Goal: Transaction & Acquisition: Purchase product/service

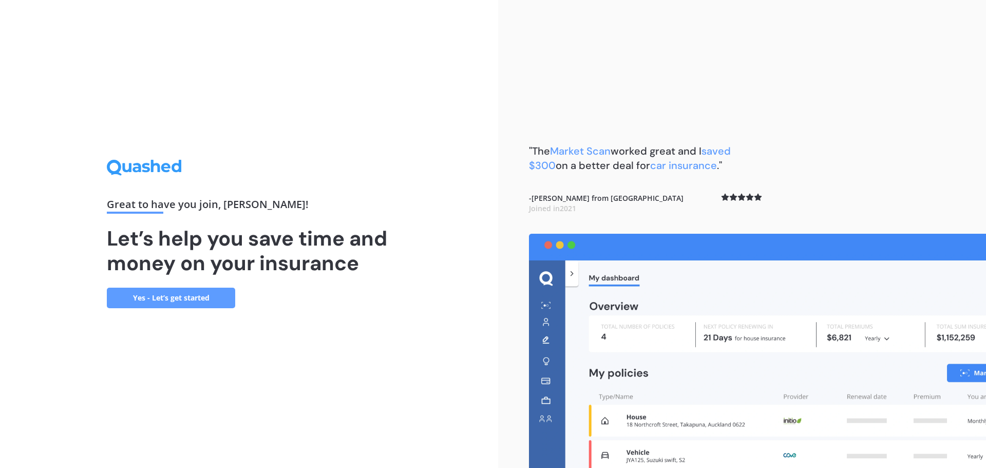
click at [207, 302] on link "Yes - Let’s get started" at bounding box center [171, 298] width 128 height 21
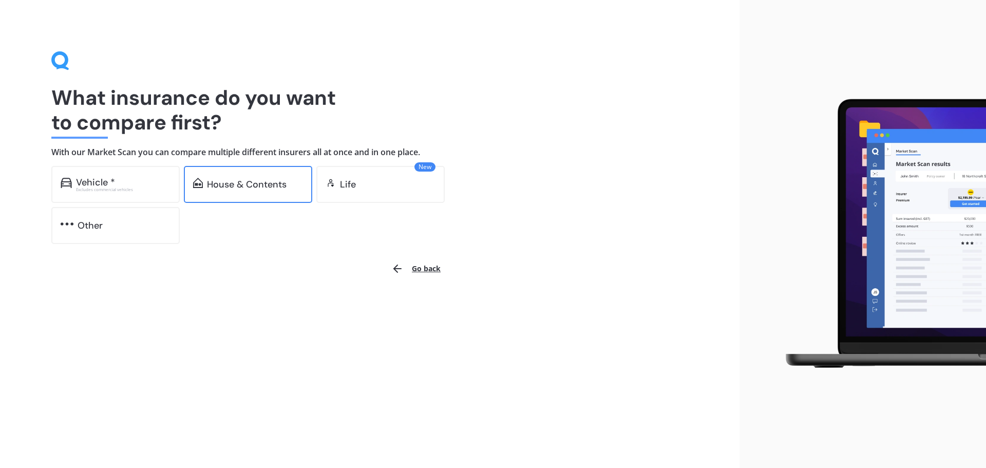
click at [229, 185] on div "House & Contents" at bounding box center [247, 184] width 80 height 10
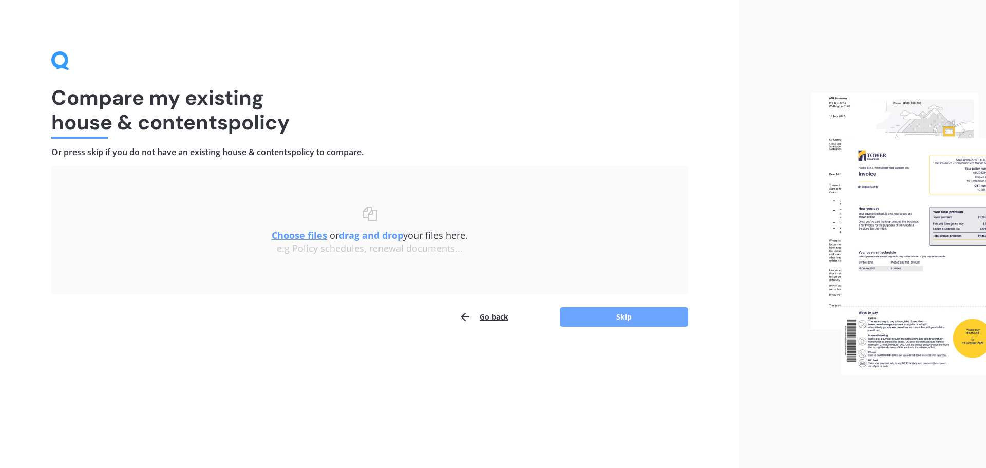
click at [595, 313] on button "Skip" at bounding box center [624, 317] width 128 height 20
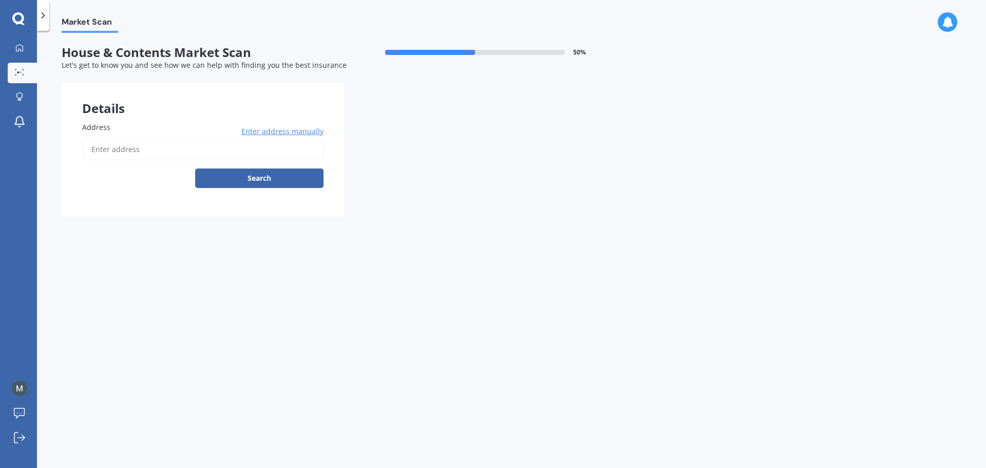
click at [176, 151] on input "Address" at bounding box center [202, 150] width 241 height 22
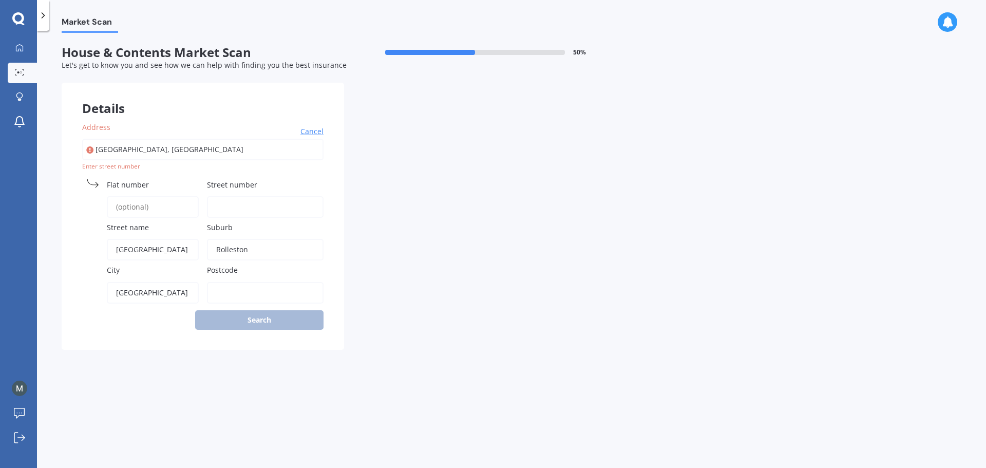
click at [161, 160] on body "My Dashboard Market Scan Explore insurance Notifications [PERSON_NAME] Submit f…" at bounding box center [493, 234] width 986 height 468
click at [115, 194] on div "Flat number" at bounding box center [140, 198] width 117 height 39
click at [118, 183] on span "Flat number" at bounding box center [128, 185] width 42 height 10
click at [118, 196] on input "Flat number" at bounding box center [153, 207] width 92 height 22
click at [132, 155] on input "[GEOGRAPHIC_DATA], [GEOGRAPHIC_DATA]" at bounding box center [202, 150] width 241 height 22
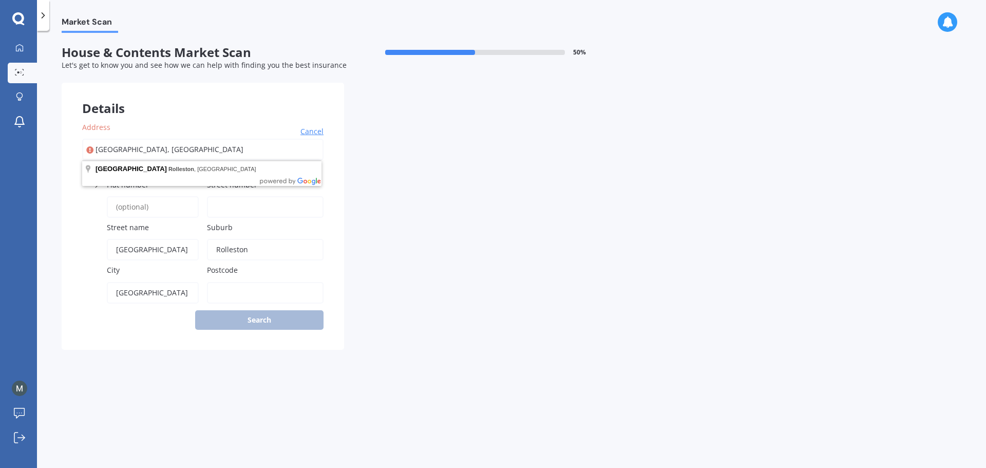
click at [132, 155] on input "[GEOGRAPHIC_DATA], [GEOGRAPHIC_DATA]" at bounding box center [202, 150] width 241 height 22
type input "5"
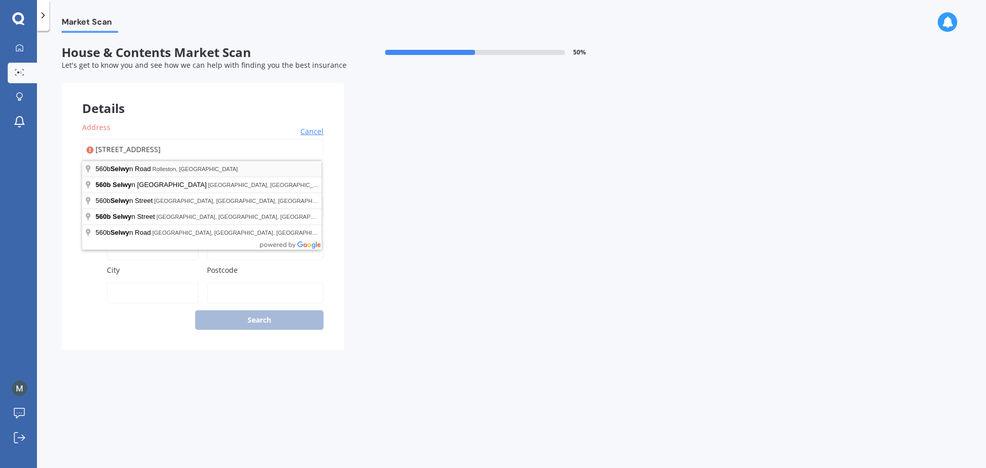
type input "[GEOGRAPHIC_DATA], [GEOGRAPHIC_DATA]"
type input "[GEOGRAPHIC_DATA]"
type input "Rolleston"
type input "[GEOGRAPHIC_DATA]"
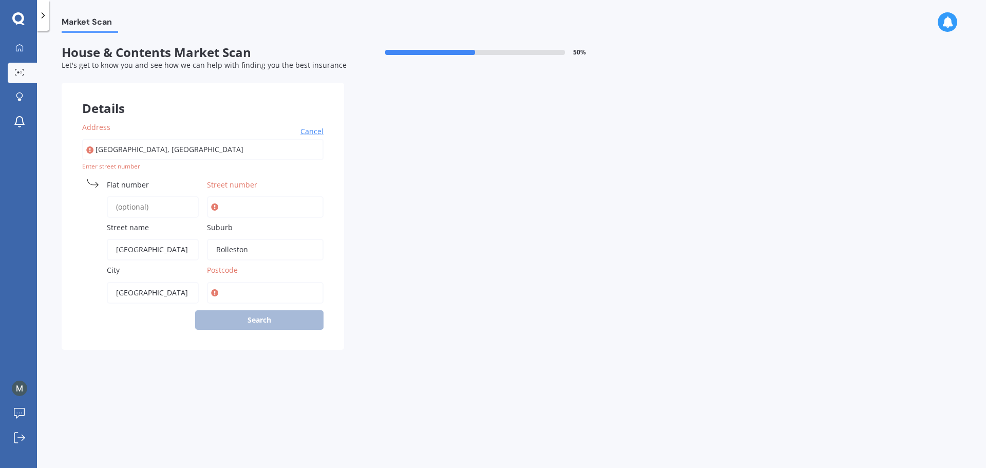
click at [137, 196] on input "Flat number" at bounding box center [153, 207] width 92 height 22
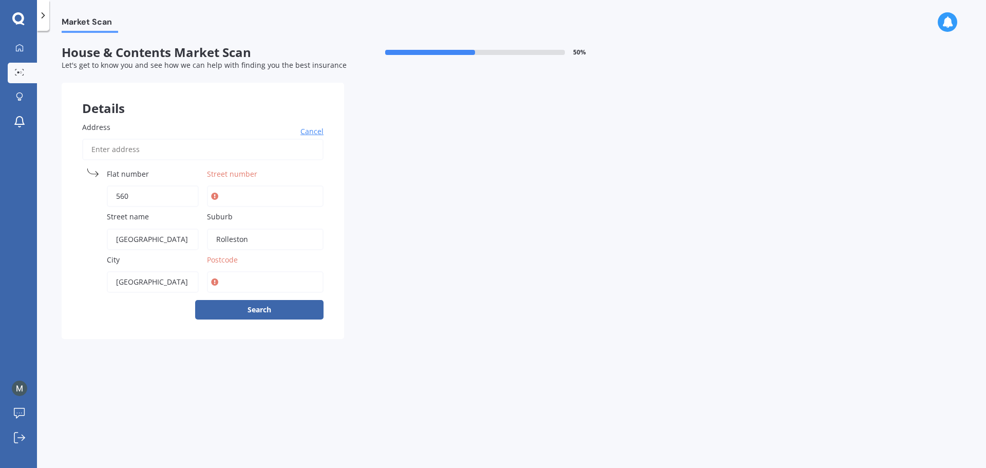
type input "560"
click at [234, 192] on input "Street number" at bounding box center [265, 196] width 117 height 22
type input "S"
type input "B"
click at [256, 277] on input "Postcode" at bounding box center [265, 282] width 117 height 22
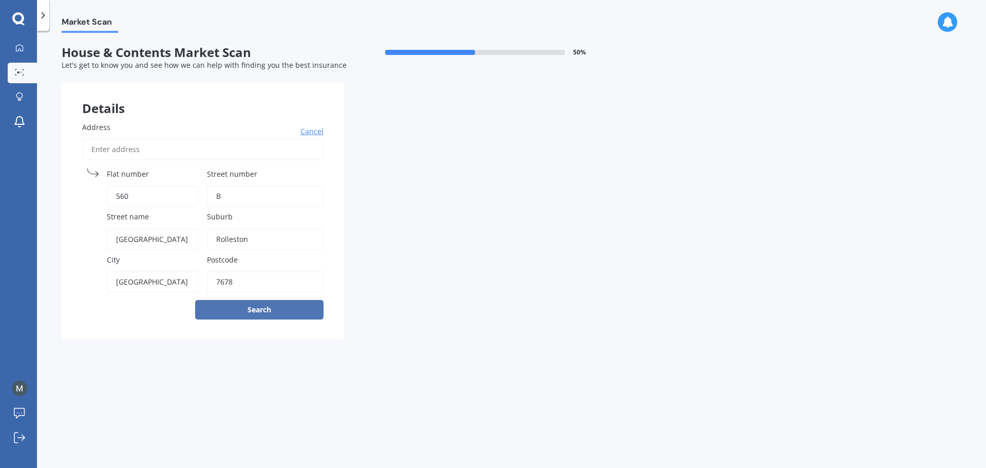
type input "7678"
click at [260, 307] on button "Search" at bounding box center [259, 310] width 128 height 20
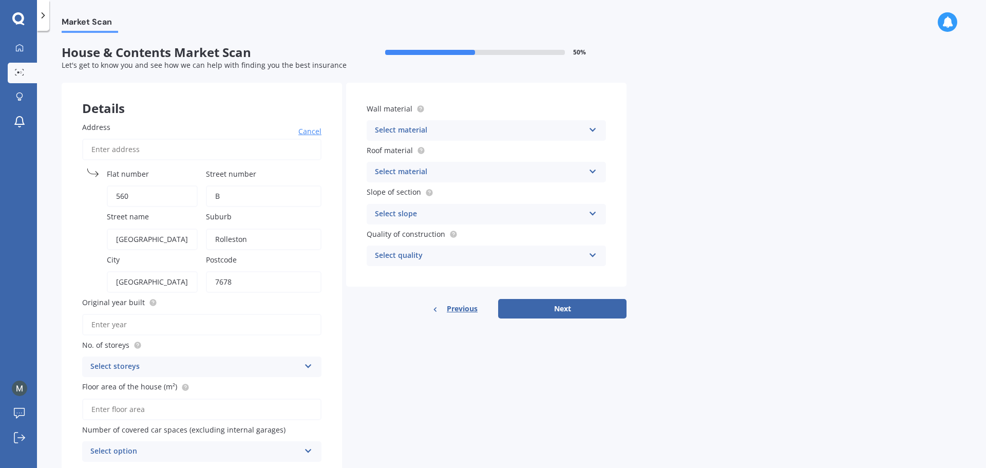
click at [492, 127] on div "Select material" at bounding box center [480, 130] width 210 height 12
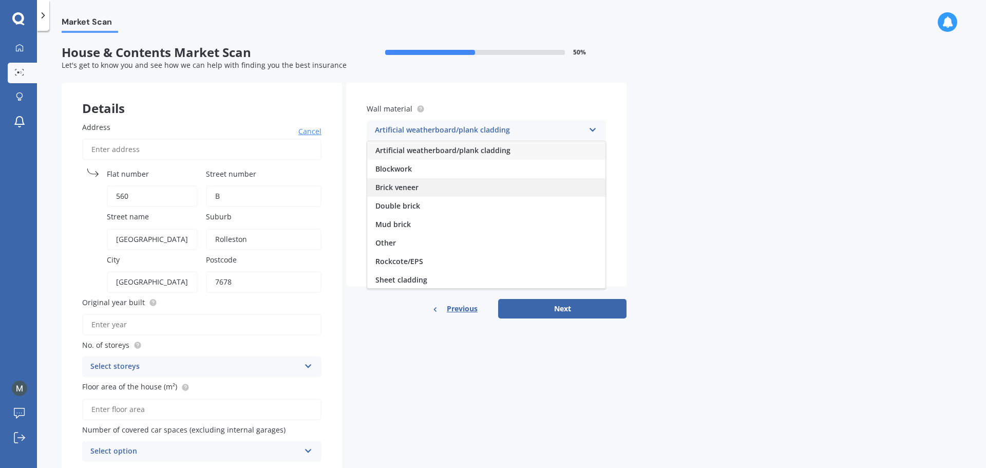
click at [469, 179] on div "Brick veneer" at bounding box center [486, 187] width 238 height 18
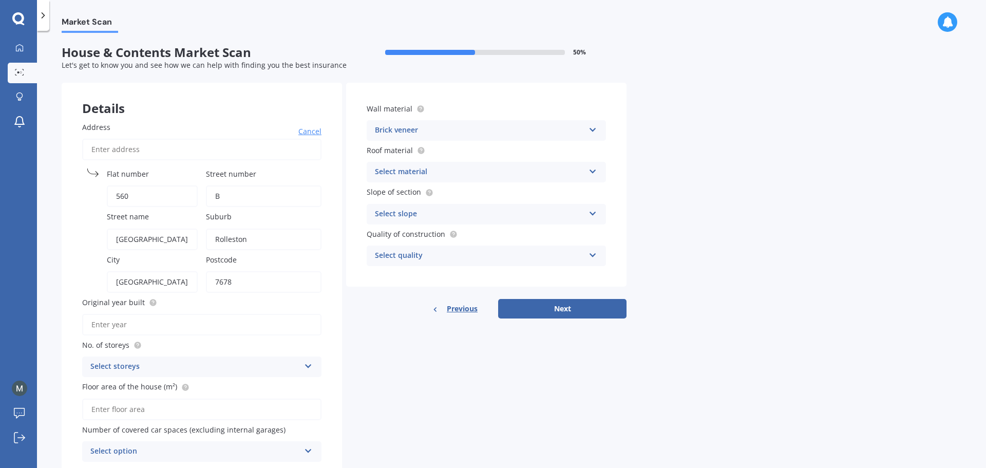
click at [462, 166] on div "Select material" at bounding box center [480, 172] width 210 height 12
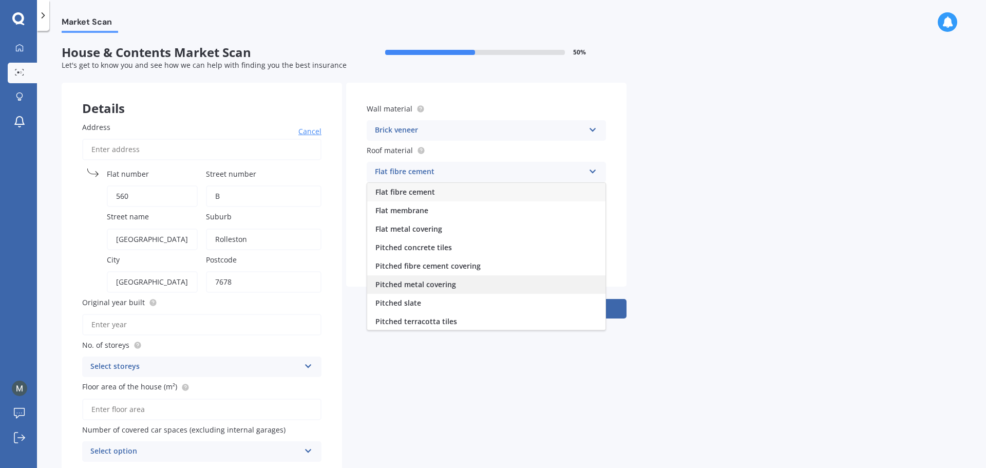
click at [430, 277] on div "Pitched metal covering" at bounding box center [486, 284] width 238 height 18
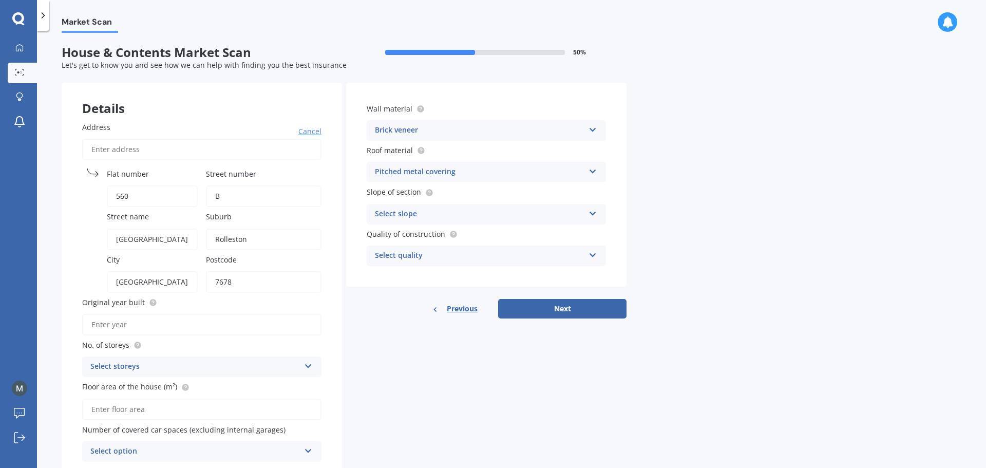
click at [430, 215] on div "Select slope" at bounding box center [480, 214] width 210 height 12
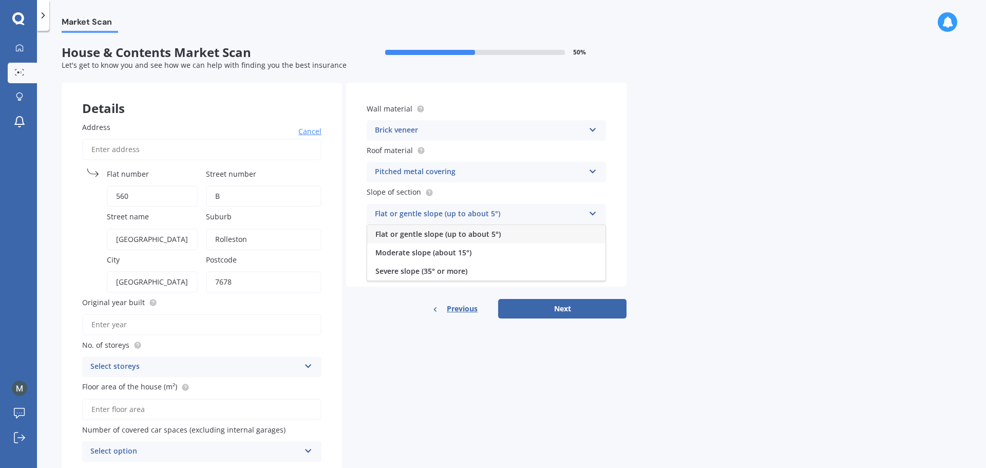
click at [432, 238] on span "Flat or gentle slope (up to about 5°)" at bounding box center [438, 234] width 125 height 10
click at [430, 253] on div "Select quality" at bounding box center [480, 256] width 210 height 12
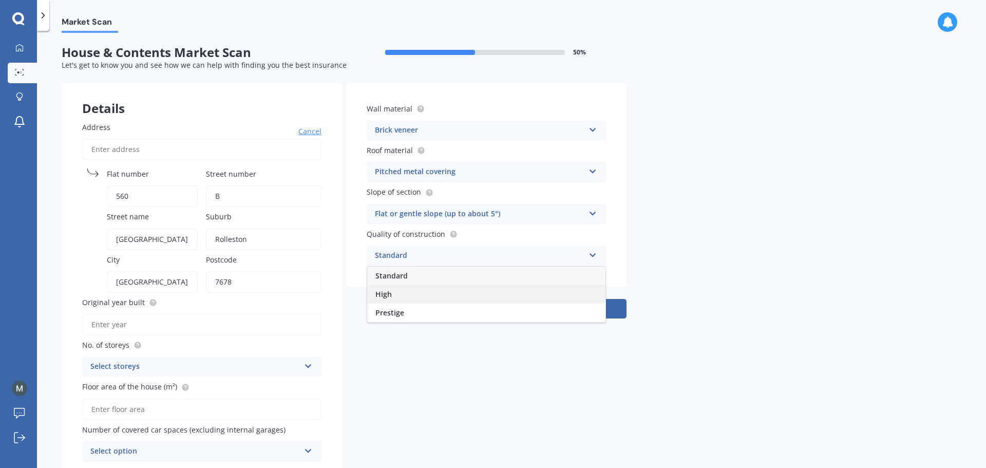
click at [417, 297] on div "High" at bounding box center [486, 294] width 238 height 18
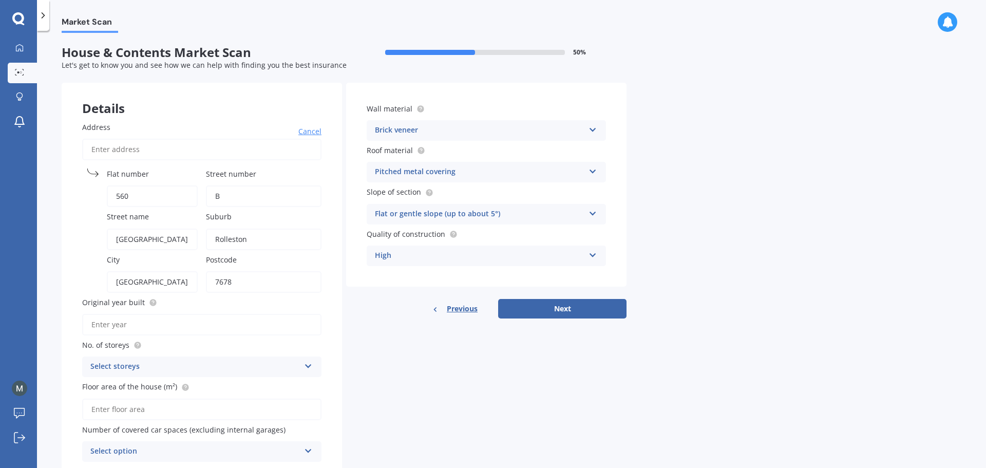
click at [293, 331] on input "Original year built" at bounding box center [201, 325] width 239 height 22
type input "2025"
click at [278, 362] on div "Select storeys" at bounding box center [195, 367] width 210 height 12
click at [188, 278] on div "1" at bounding box center [202, 273] width 238 height 18
click at [231, 411] on input "Floor area of the house (m²)" at bounding box center [201, 410] width 239 height 22
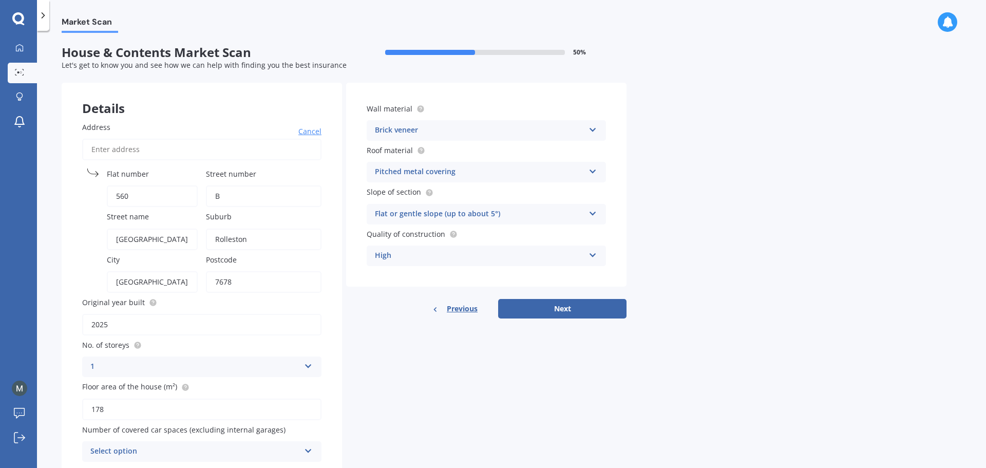
scroll to position [41, 0]
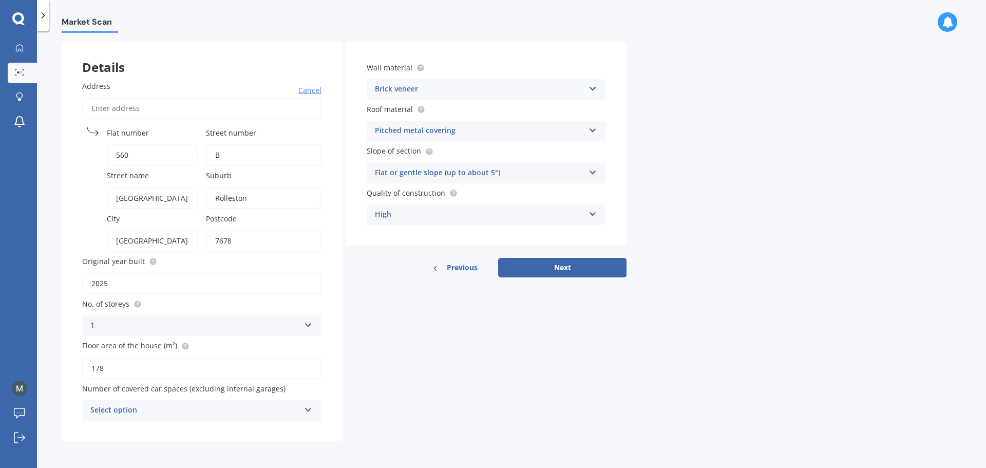
type input "178"
click at [257, 409] on div "Select option" at bounding box center [195, 410] width 210 height 12
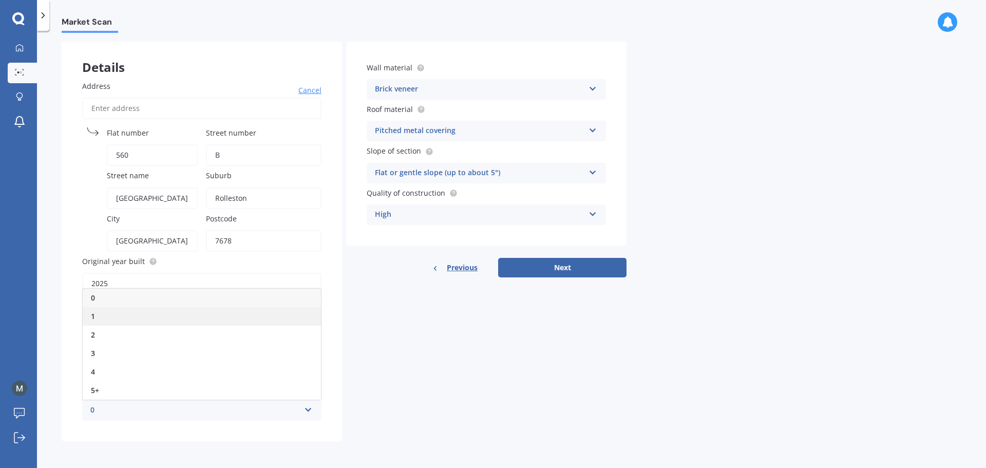
click at [199, 319] on div "1" at bounding box center [202, 316] width 238 height 18
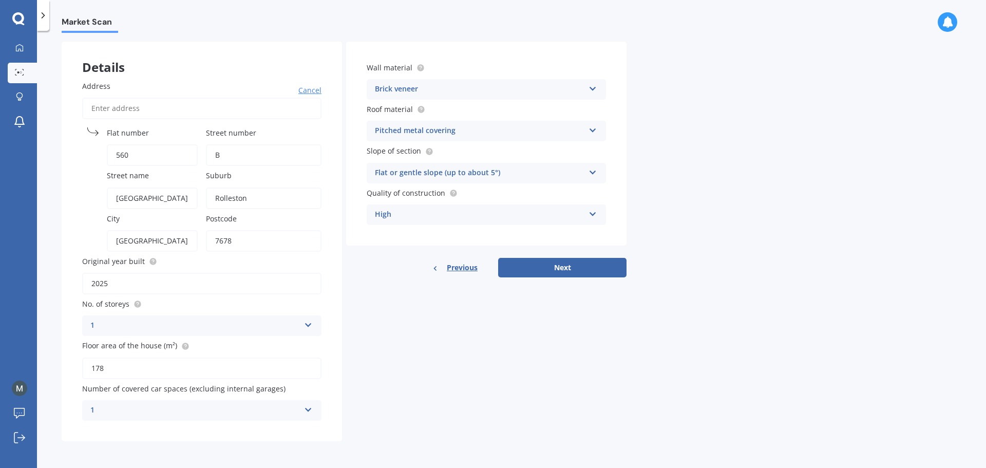
click at [316, 403] on div "1 0 1 2 3 4 5+" at bounding box center [201, 410] width 239 height 21
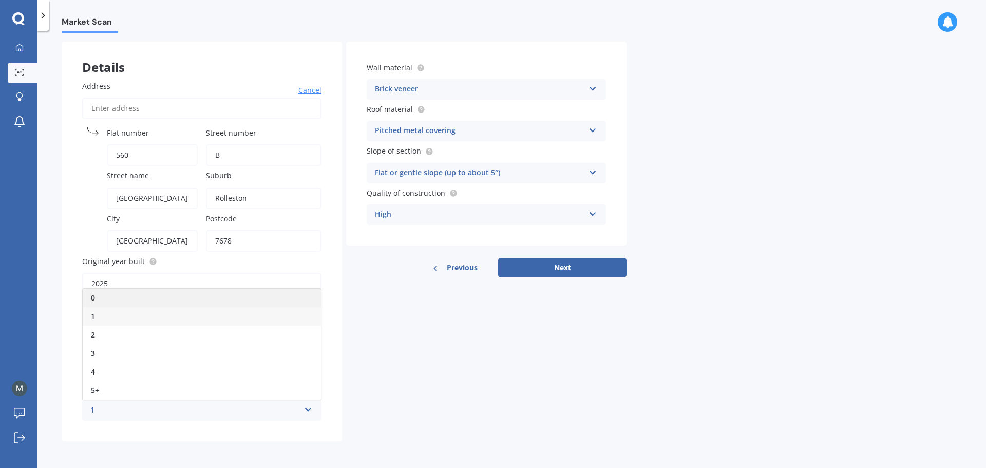
click at [267, 305] on div "0" at bounding box center [202, 298] width 238 height 18
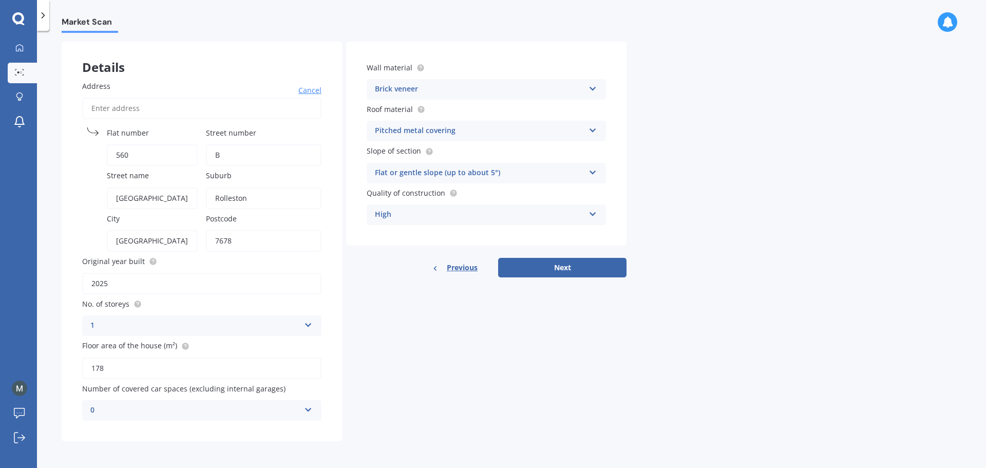
click at [462, 363] on div "Details Address Cancel Search Flat number [GEOGRAPHIC_DATA] name [GEOGRAPHIC_DA…" at bounding box center [344, 242] width 565 height 400
click at [528, 274] on button "Next" at bounding box center [562, 268] width 128 height 20
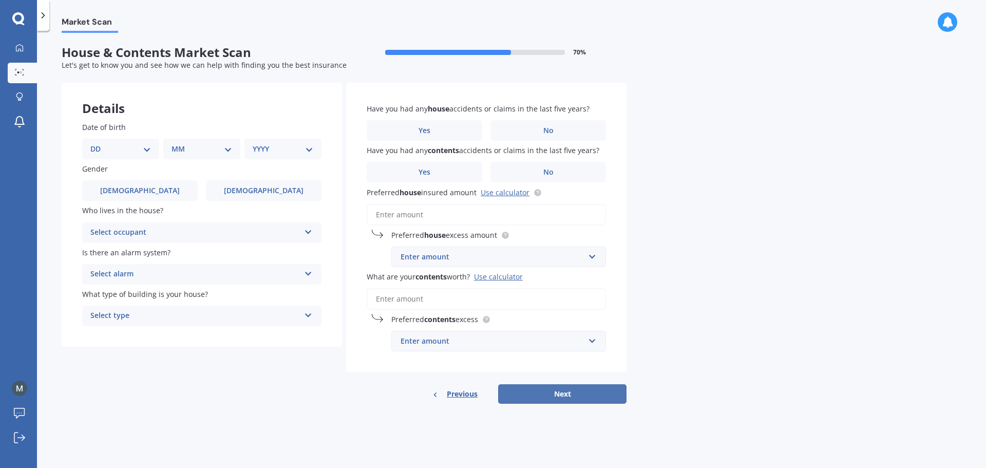
scroll to position [0, 0]
click at [123, 156] on div "DD 01 02 03 04 05 06 07 08 09 10 11 12 13 14 15 16 17 18 19 20 21 22 23 24 25 2…" at bounding box center [120, 149] width 77 height 21
click at [120, 151] on select "DD 01 02 03 04 05 06 07 08 09 10 11 12 13 14 15 16 17 18 19 20 21 22 23 24 25 2…" at bounding box center [120, 148] width 61 height 11
select select "04"
click at [99, 143] on select "DD 01 02 03 04 05 06 07 08 09 10 11 12 13 14 15 16 17 18 19 20 21 22 23 24 25 2…" at bounding box center [120, 148] width 61 height 11
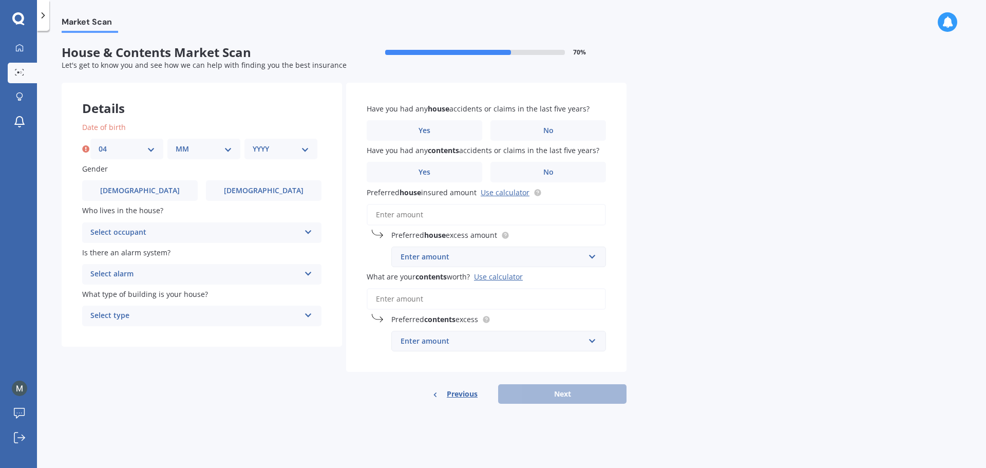
click at [182, 149] on select "MM 01 02 03 04 05 06 07 08 09 10 11 12" at bounding box center [204, 148] width 57 height 11
select select "02"
click at [176, 143] on select "MM 01 02 03 04 05 06 07 08 09 10 11 12" at bounding box center [204, 148] width 57 height 11
click at [296, 139] on div "YYYY 2009 2008 2007 2006 2005 2004 2003 2002 2001 2000 1999 1998 1997 1996 1995…" at bounding box center [281, 149] width 73 height 21
click at [293, 141] on div "YYYY 2009 2008 2007 2006 2005 2004 2003 2002 2001 2000 1999 1998 1997 1996 1995…" at bounding box center [281, 149] width 73 height 21
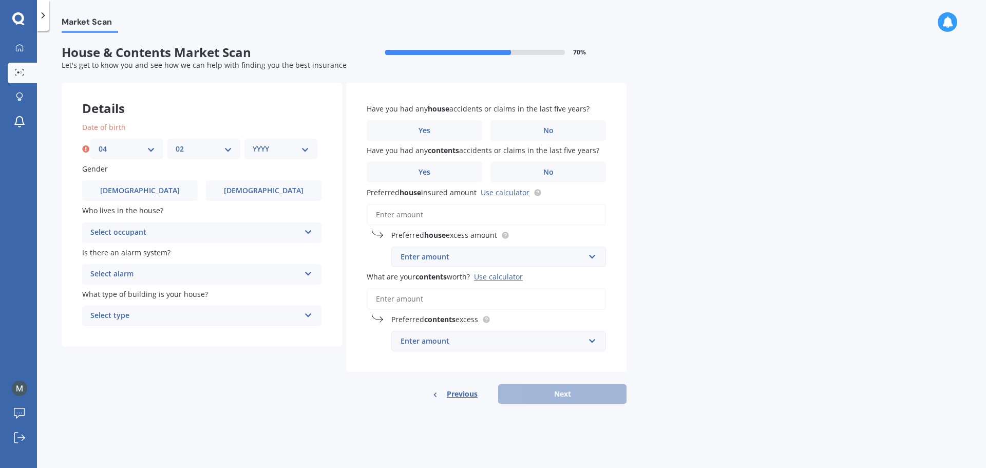
click at [292, 146] on select "YYYY 2009 2008 2007 2006 2005 2004 2003 2002 2001 2000 1999 1998 1997 1996 1995…" at bounding box center [281, 148] width 57 height 11
select select "1985"
click at [253, 143] on select "YYYY 2009 2008 2007 2006 2005 2004 2003 2002 2001 2000 1999 1998 1997 1996 1995…" at bounding box center [281, 148] width 57 height 11
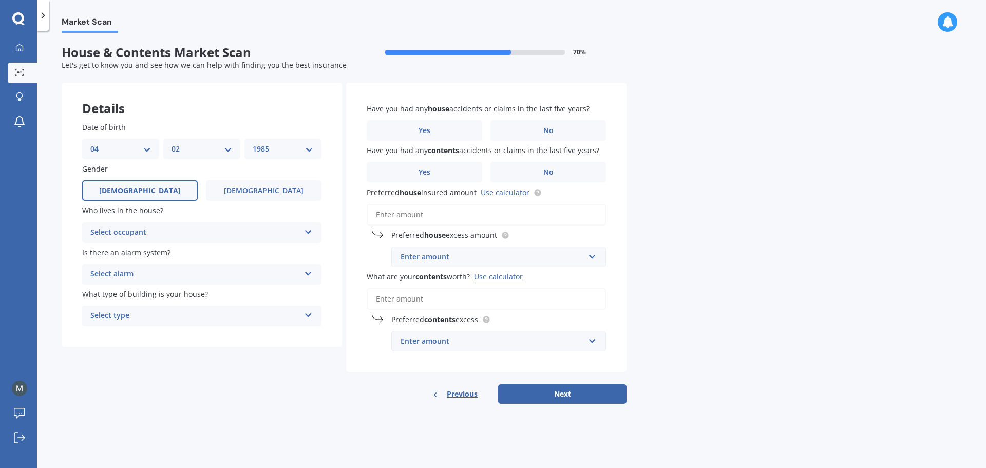
click at [146, 195] on label "[DEMOGRAPHIC_DATA]" at bounding box center [140, 190] width 116 height 21
click at [0, 0] on input "[DEMOGRAPHIC_DATA]" at bounding box center [0, 0] width 0 height 0
click at [154, 225] on div "Select occupant Owner Owner + Boarder" at bounding box center [201, 232] width 239 height 21
click at [146, 250] on div "Owner" at bounding box center [202, 253] width 238 height 18
click at [146, 267] on div "Select alarm Yes, monitored Yes, not monitored No" at bounding box center [201, 274] width 239 height 21
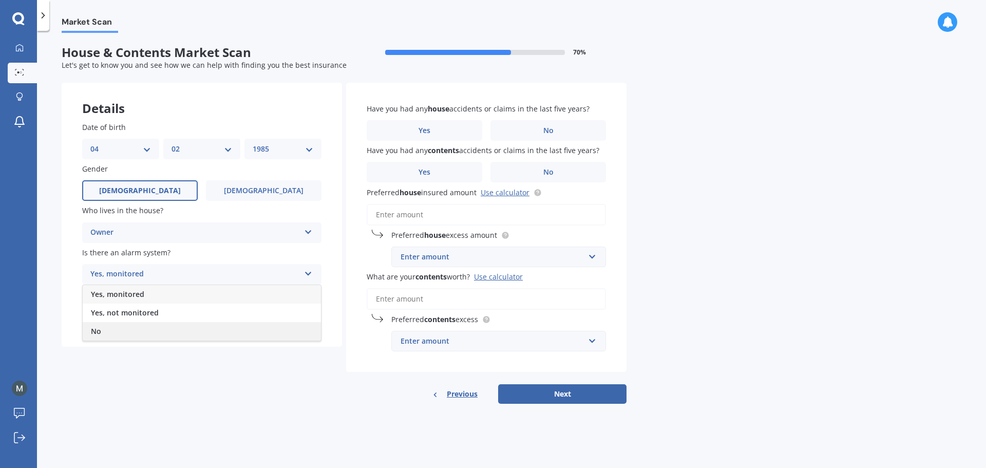
click at [142, 325] on div "No" at bounding box center [202, 331] width 238 height 18
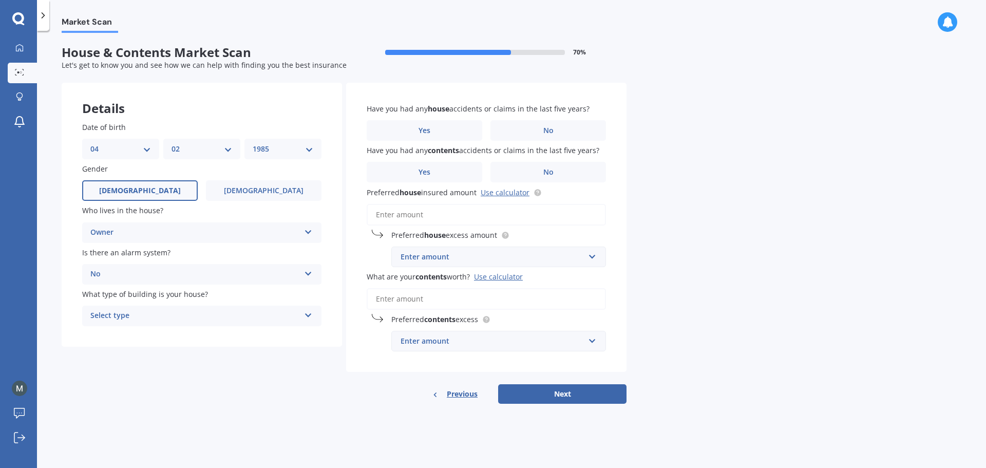
click at [142, 275] on div "No" at bounding box center [195, 274] width 210 height 12
click at [142, 319] on div "Yes, not monitored" at bounding box center [202, 313] width 238 height 18
click at [141, 319] on div "Select type" at bounding box center [195, 316] width 210 height 12
click at [140, 338] on div "Freestanding" at bounding box center [202, 336] width 238 height 18
click at [503, 128] on label "No" at bounding box center [549, 130] width 116 height 21
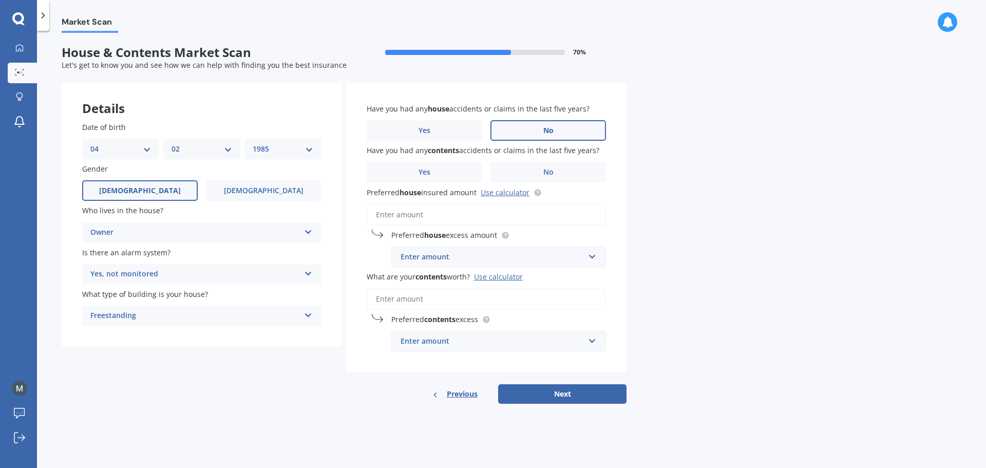
click at [0, 0] on input "No" at bounding box center [0, 0] width 0 height 0
click at [465, 163] on label "Yes" at bounding box center [425, 172] width 116 height 21
click at [0, 0] on input "Yes" at bounding box center [0, 0] width 0 height 0
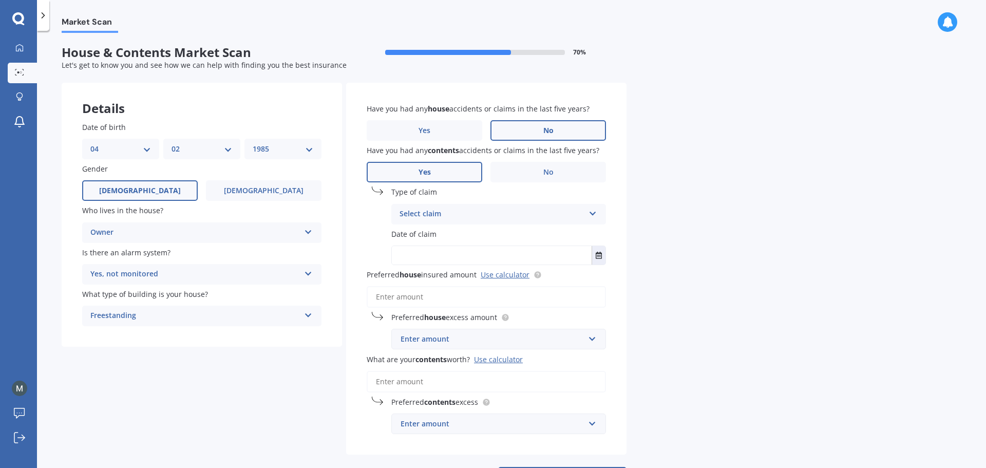
click at [472, 206] on div "Select claim Accidental damage Broken glass Earthquake Fire Flood Fusion Gradua…" at bounding box center [498, 214] width 215 height 21
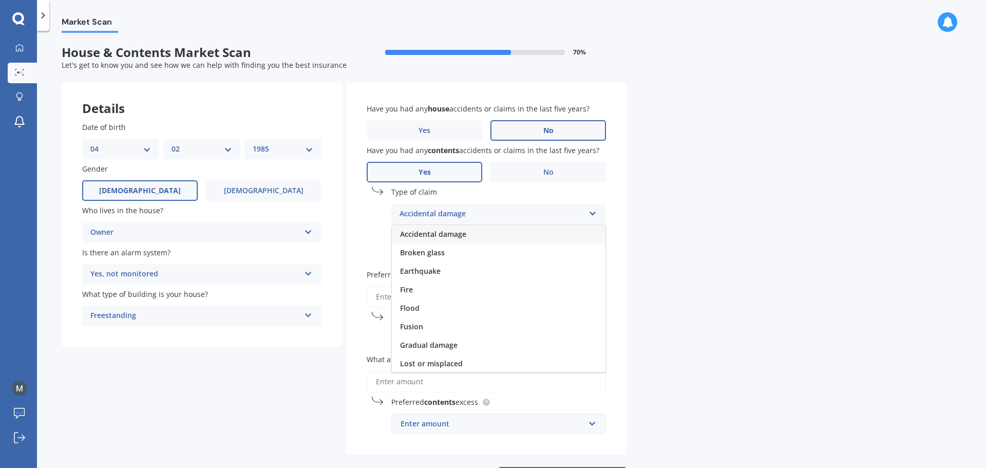
click at [465, 234] on span "Accidental damage" at bounding box center [433, 234] width 66 height 10
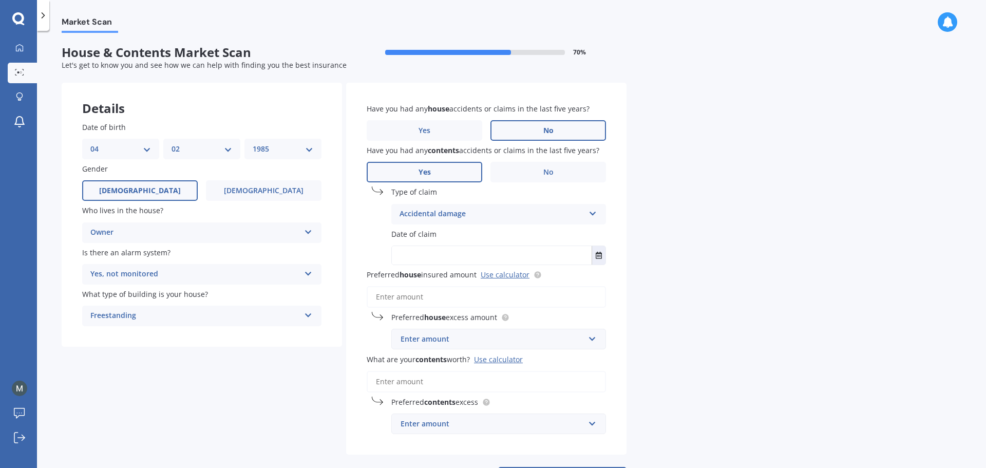
click at [458, 256] on input "text" at bounding box center [492, 255] width 200 height 18
click at [594, 254] on button "Select date" at bounding box center [599, 255] width 14 height 18
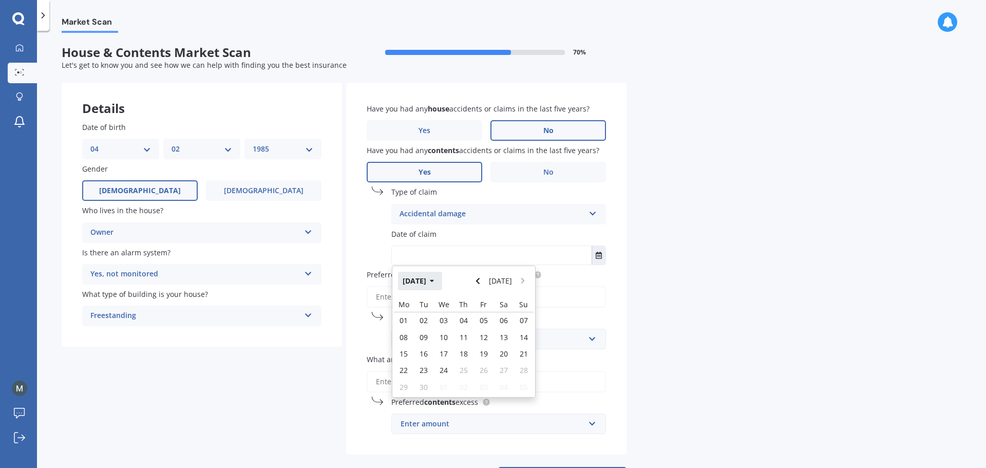
click at [430, 284] on button "[DATE]" at bounding box center [420, 281] width 44 height 18
click at [437, 310] on div "Feb" at bounding box center [446, 314] width 35 height 32
click at [446, 378] on div "19" at bounding box center [444, 370] width 20 height 16
type input "[DATE]"
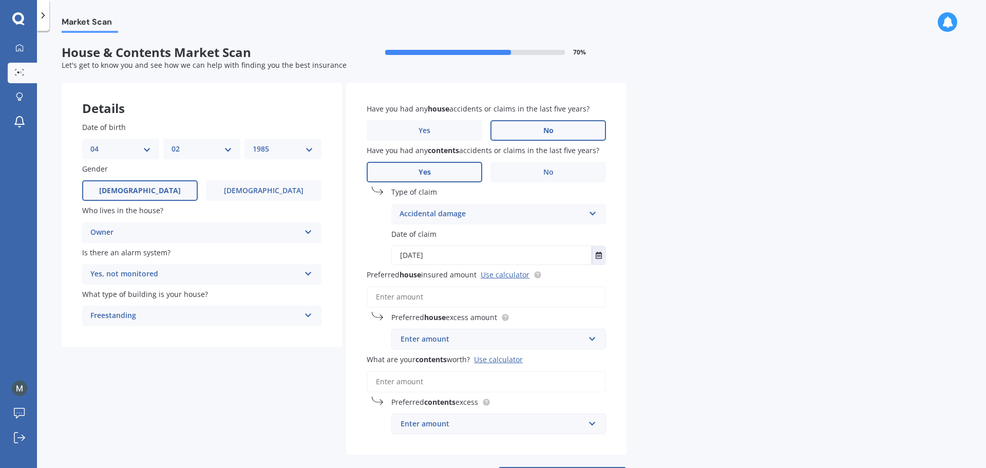
click at [433, 301] on input "Preferred house insured amount Use calculator" at bounding box center [486, 297] width 239 height 22
click at [445, 300] on input "Preferred house insured amount Use calculator" at bounding box center [486, 297] width 239 height 22
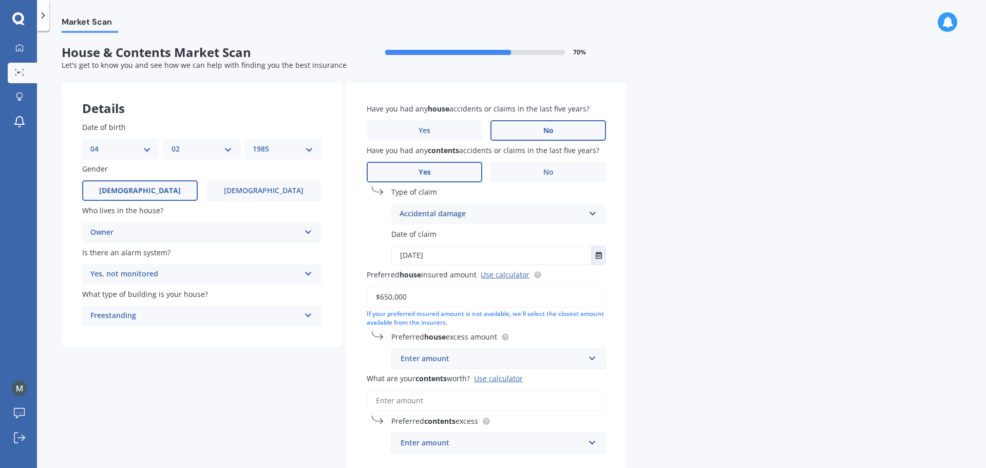
type input "$650,000"
click at [728, 319] on div "Market Scan House & Contents Market Scan 70 % Let's get to know you and see how…" at bounding box center [511, 251] width 949 height 437
click at [590, 356] on input "text" at bounding box center [494, 359] width 205 height 20
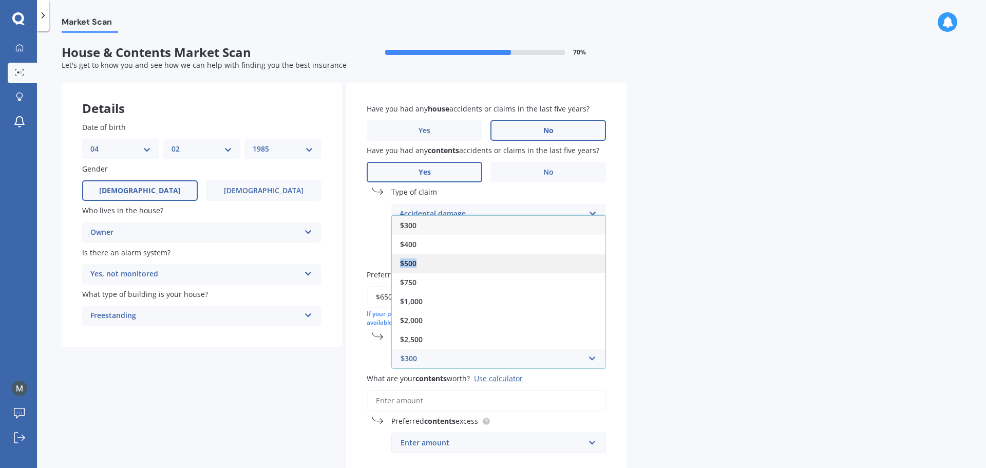
drag, startPoint x: 491, startPoint y: 247, endPoint x: 491, endPoint y: 258, distance: 10.8
click at [491, 258] on div "$300 $400 $500 $750 $1,000 $2,000 $2,500" at bounding box center [498, 282] width 215 height 134
click at [491, 258] on div "$500" at bounding box center [499, 263] width 214 height 19
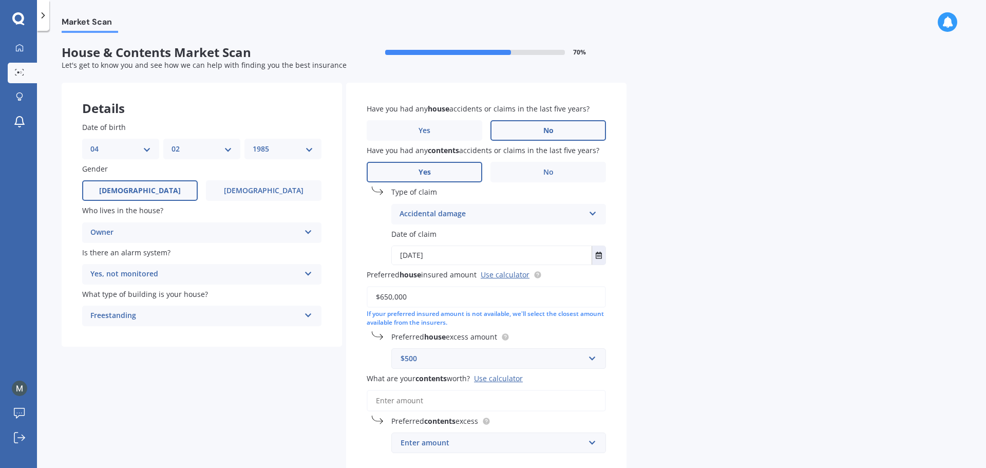
click at [534, 409] on input "What are your contents worth? Use calculator" at bounding box center [486, 401] width 239 height 22
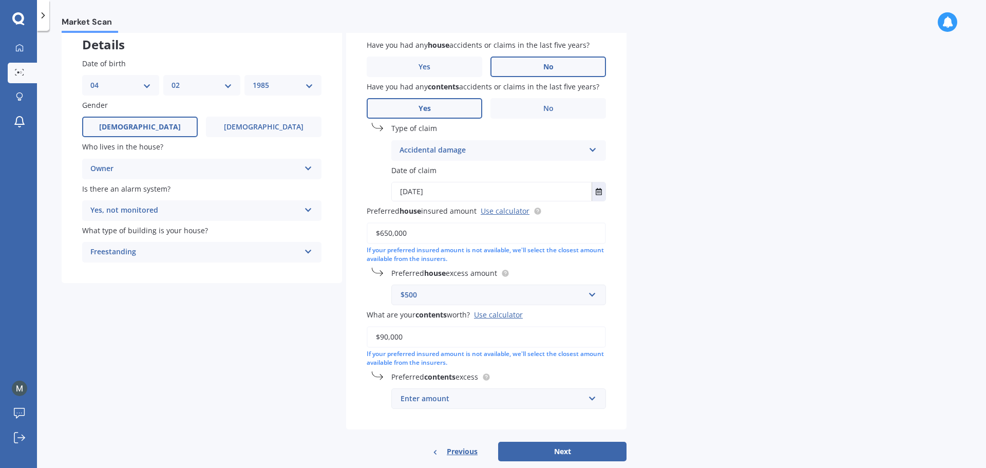
scroll to position [71, 0]
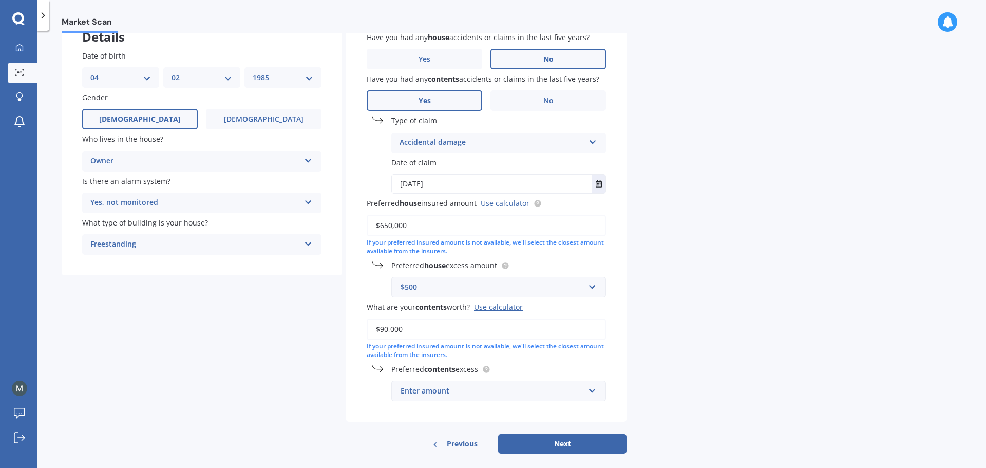
click at [446, 336] on input "$90,000" at bounding box center [486, 330] width 239 height 22
type input "$85,000"
click at [482, 392] on div "Enter amount" at bounding box center [493, 390] width 184 height 11
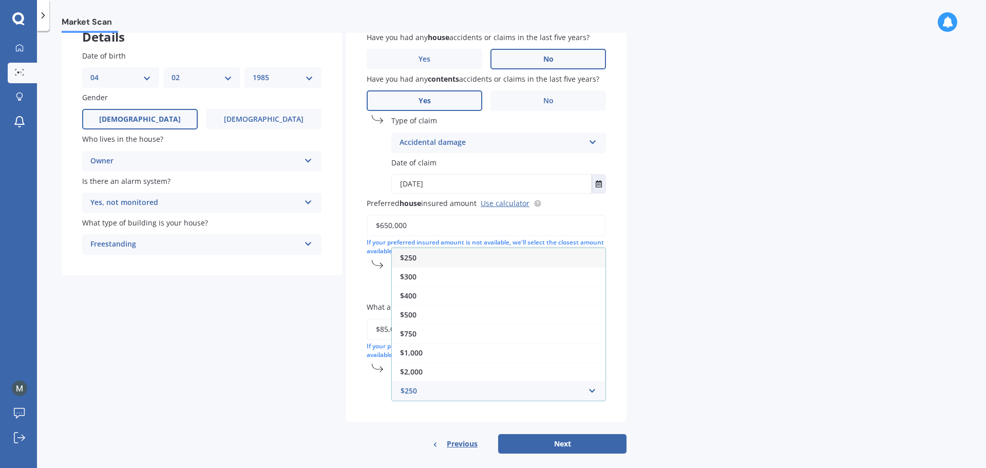
click at [442, 260] on div "$250" at bounding box center [499, 257] width 214 height 19
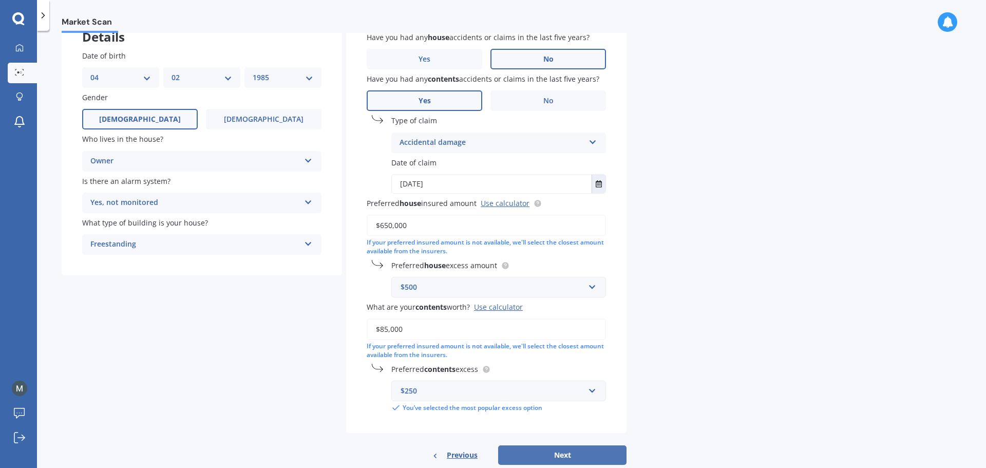
click at [554, 450] on button "Next" at bounding box center [562, 455] width 128 height 20
select select "04"
select select "02"
select select "1985"
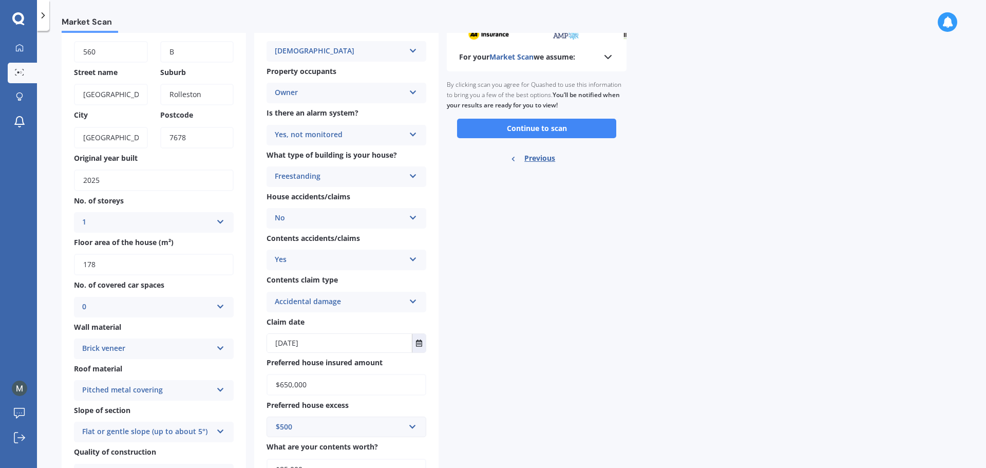
scroll to position [66, 0]
click at [575, 134] on button "Continue to scan" at bounding box center [536, 130] width 159 height 20
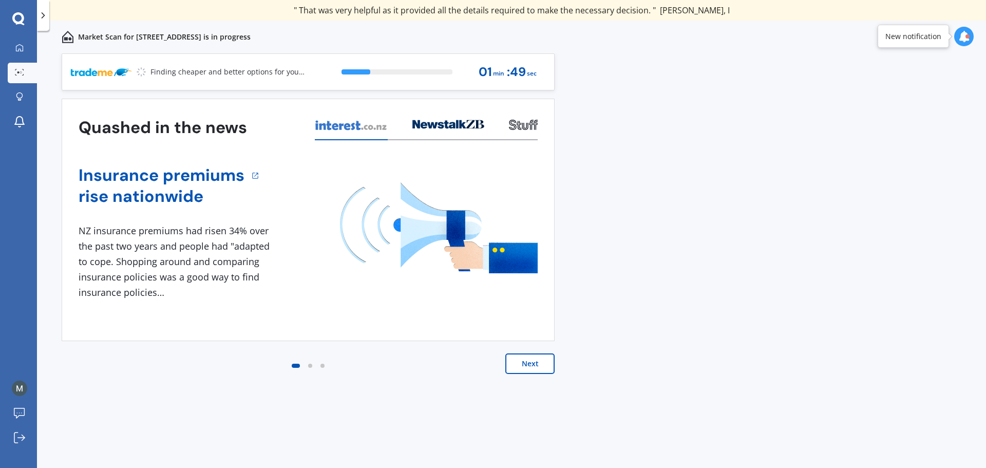
click at [879, 154] on div "Previous 80,000+ Kiwis have signed up to shop and save on insurance with us " H…" at bounding box center [511, 271] width 949 height 437
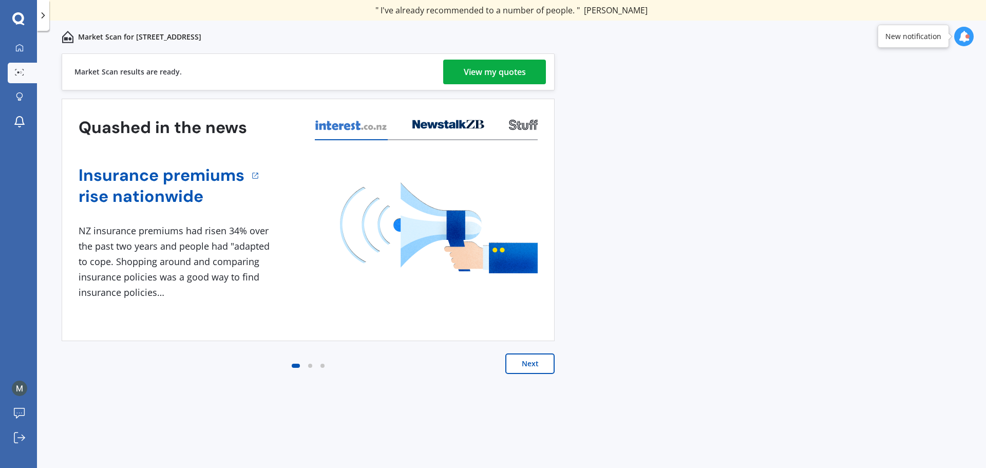
click at [472, 62] on div "View my quotes" at bounding box center [495, 72] width 62 height 25
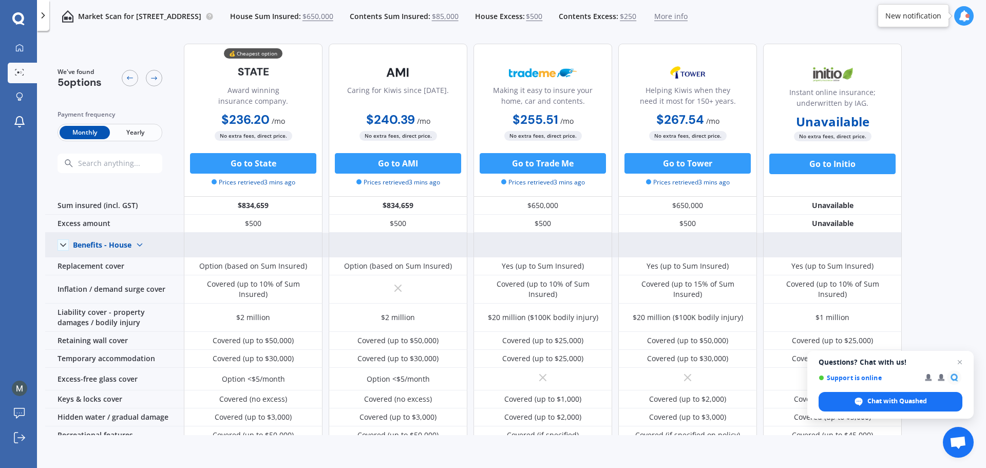
click at [60, 249] on icon at bounding box center [63, 245] width 10 height 10
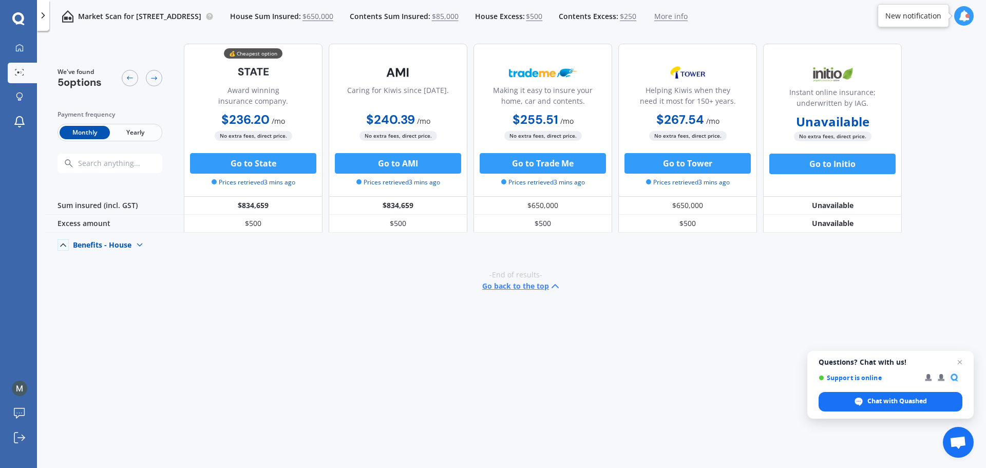
click at [60, 249] on icon at bounding box center [63, 245] width 10 height 10
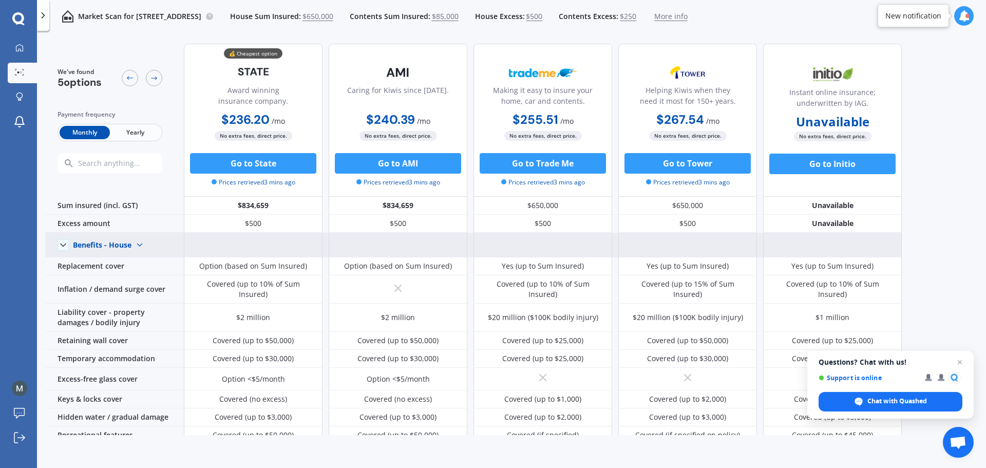
click at [136, 244] on img at bounding box center [140, 245] width 16 height 16
click at [121, 283] on span "Benefits - Contents" at bounding box center [114, 281] width 65 height 10
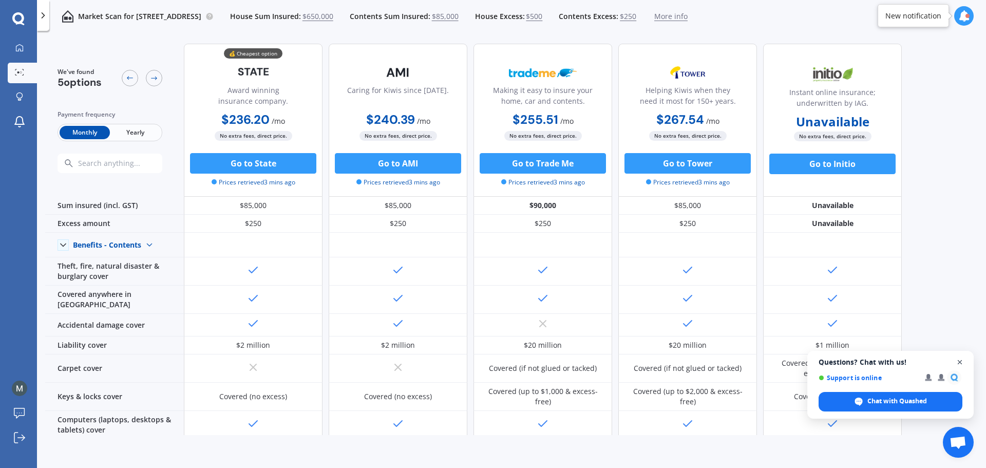
click at [961, 360] on span "Close chat" at bounding box center [960, 362] width 13 height 13
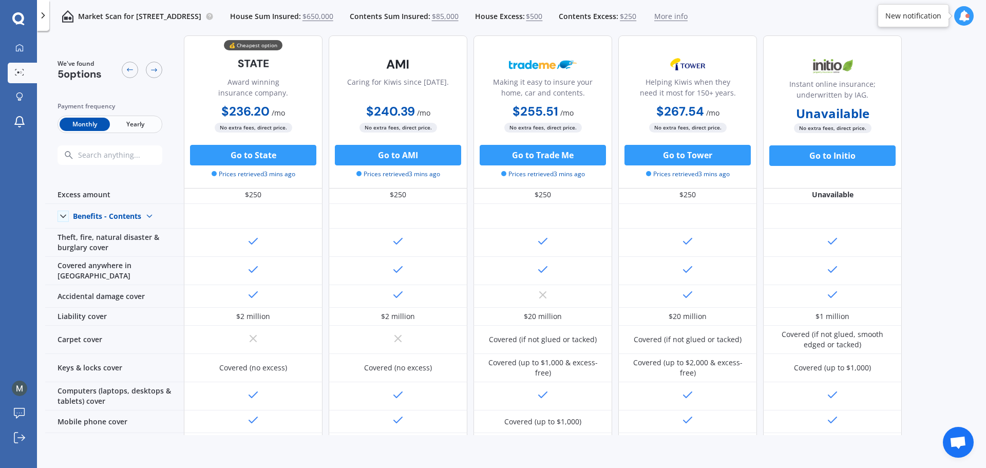
scroll to position [26, 0]
drag, startPoint x: 965, startPoint y: 152, endPoint x: 990, endPoint y: 210, distance: 63.9
click at [986, 210] on html "We are experiencing high volume of Market Scans . Just a heads up we will have …" at bounding box center [493, 234] width 986 height 468
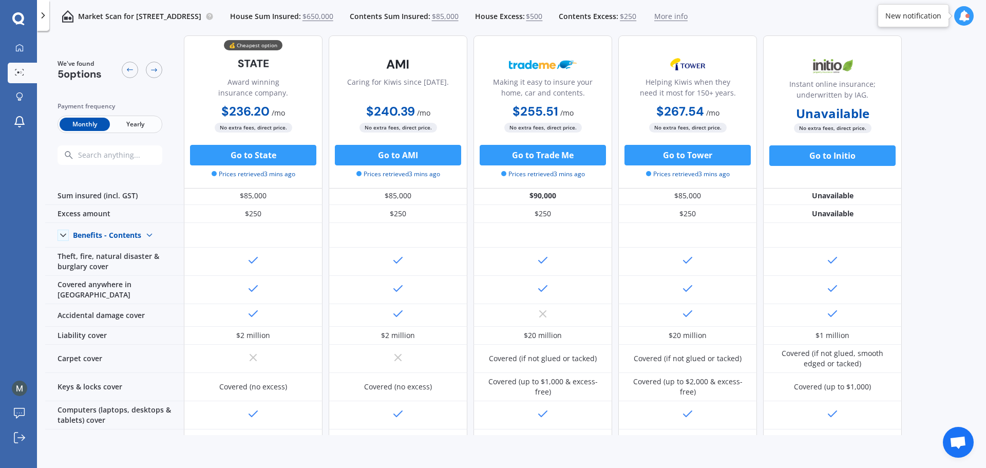
scroll to position [0, 0]
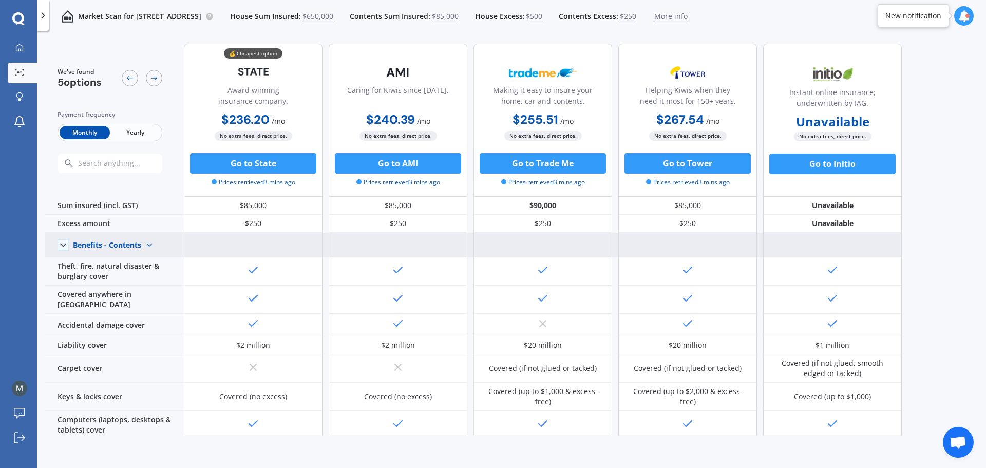
click at [117, 243] on div "Benefits - Contents" at bounding box center [107, 244] width 68 height 9
click at [117, 262] on span "Benefits - House" at bounding box center [110, 263] width 56 height 10
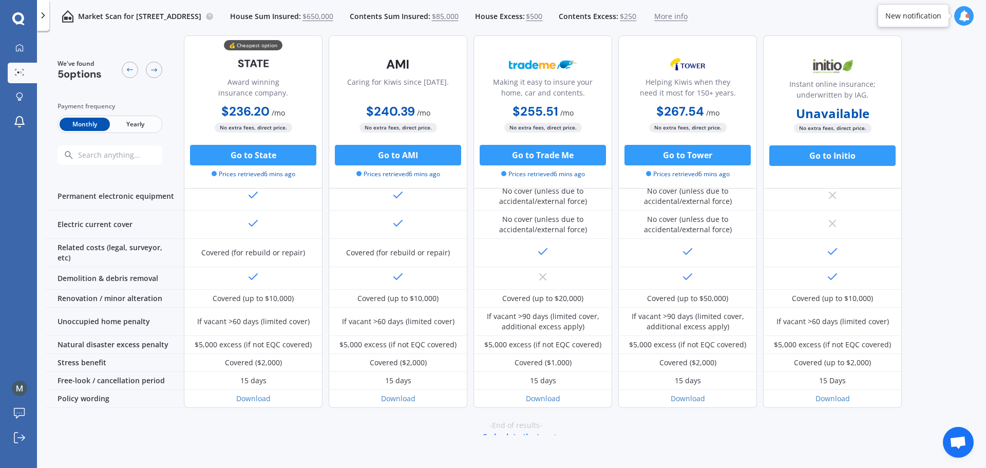
scroll to position [358, 0]
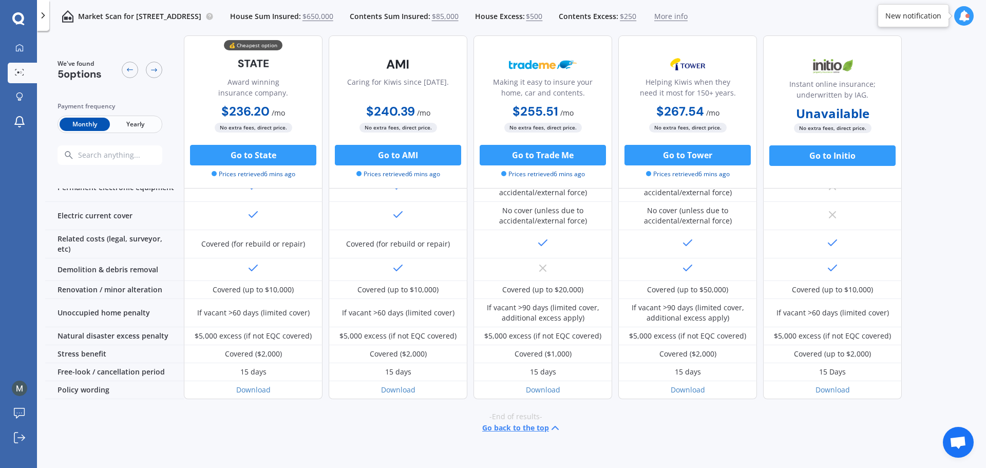
click at [962, 428] on span "Open chat" at bounding box center [958, 442] width 31 height 31
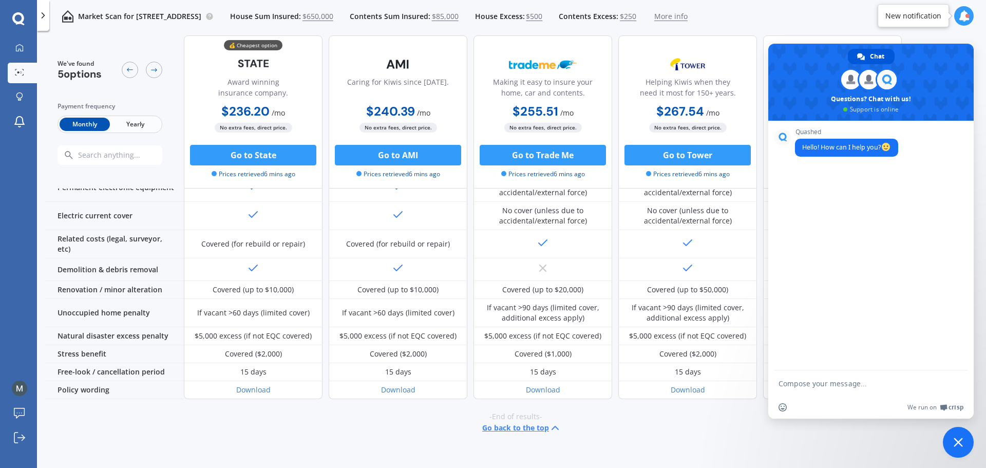
click at [845, 391] on form at bounding box center [860, 384] width 162 height 28
click at [845, 386] on textarea "Compose your message..." at bounding box center [860, 383] width 162 height 9
type textarea "Hi - I am looking for House + Content Insurance"
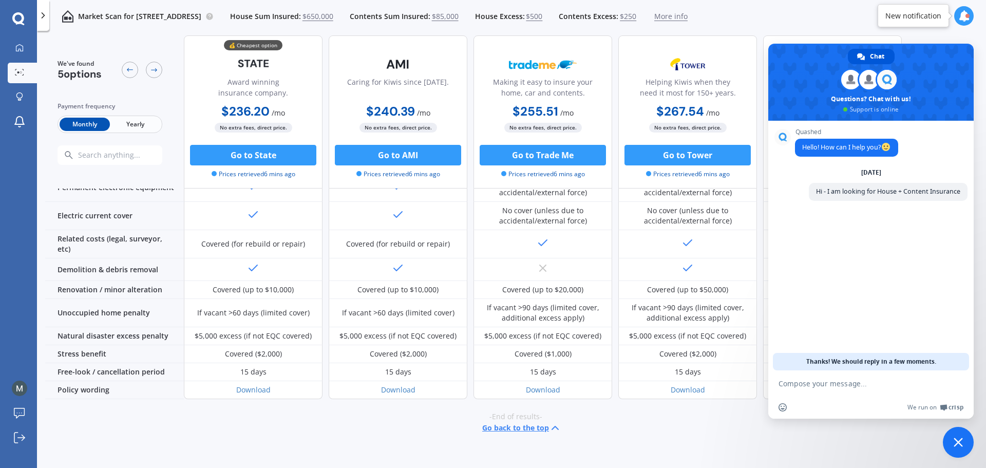
click at [948, 435] on span "Close chat" at bounding box center [958, 442] width 31 height 31
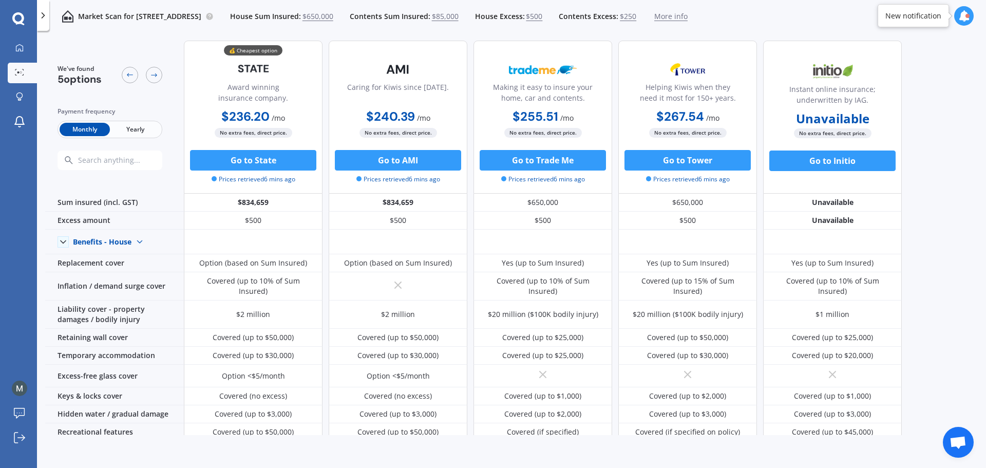
scroll to position [0, 0]
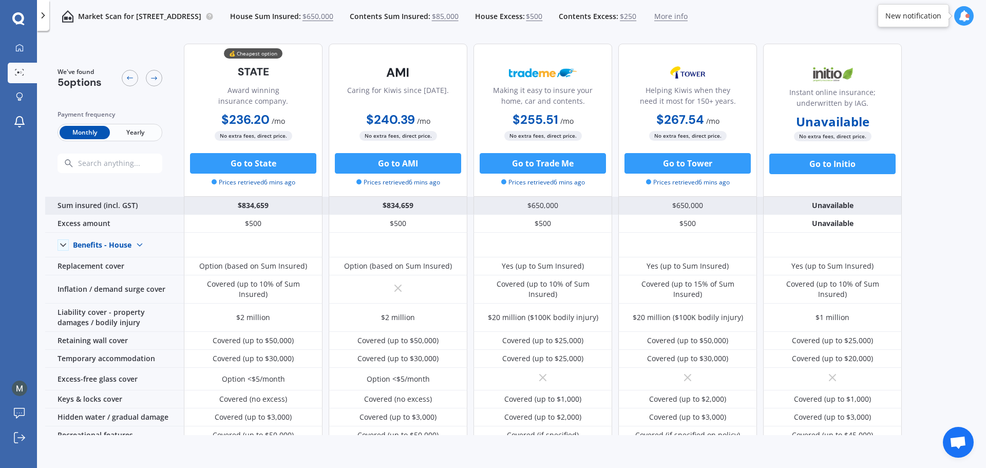
click at [115, 198] on div "Sum insured (incl. GST)" at bounding box center [114, 206] width 139 height 18
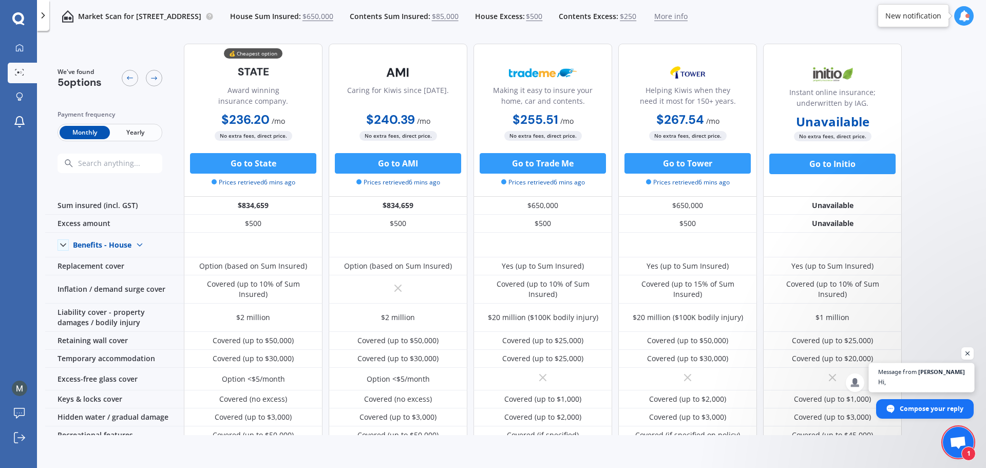
click at [949, 372] on span "[PERSON_NAME]" at bounding box center [942, 372] width 47 height 6
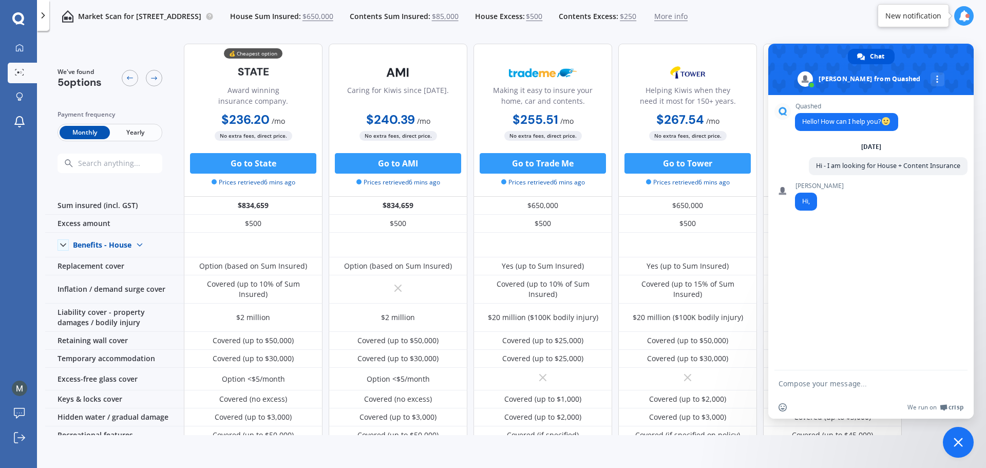
click at [883, 384] on textarea "Compose your message..." at bounding box center [860, 383] width 162 height 9
type textarea "C"
type textarea "Hello"
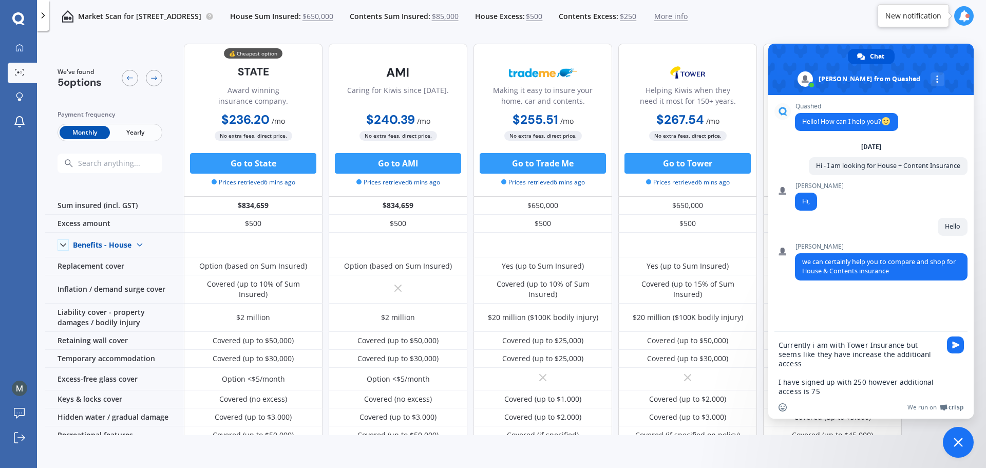
type textarea "Currently i am with Tower Insurance but seems like they have increase the addit…"
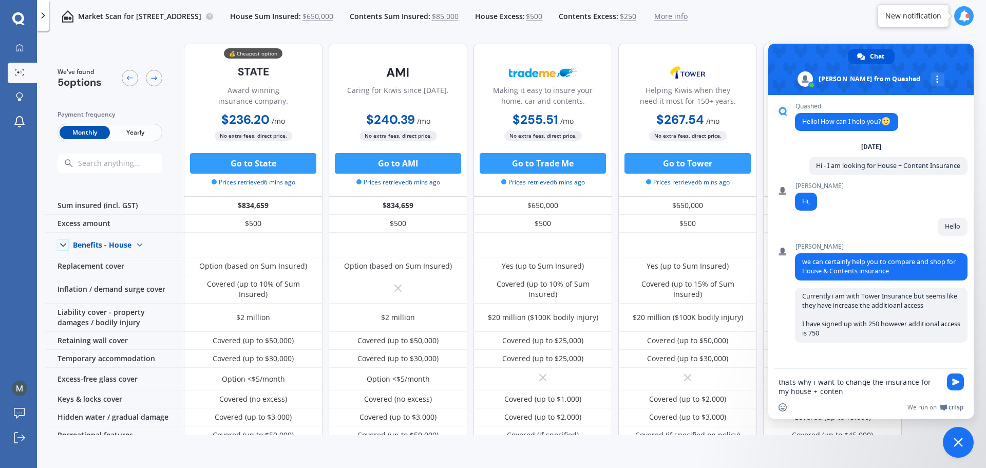
type textarea "thats why i want to change the insurance for my house + content"
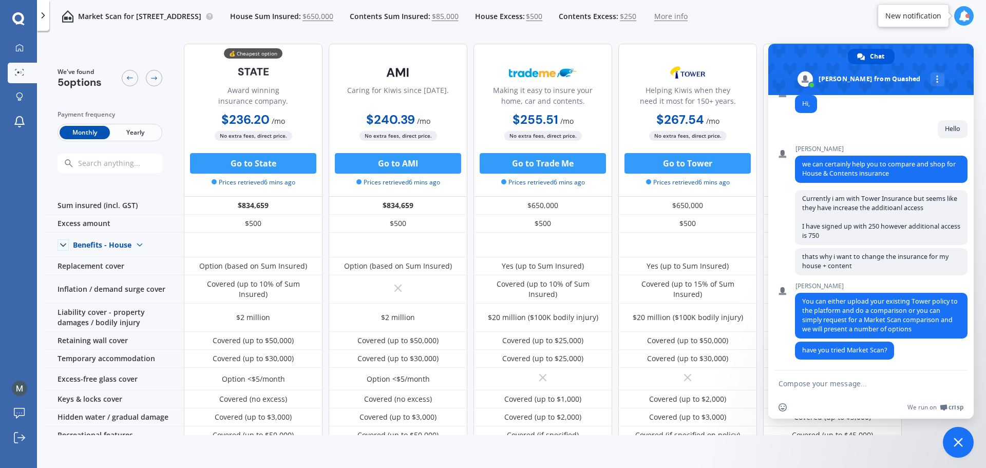
scroll to position [99, 0]
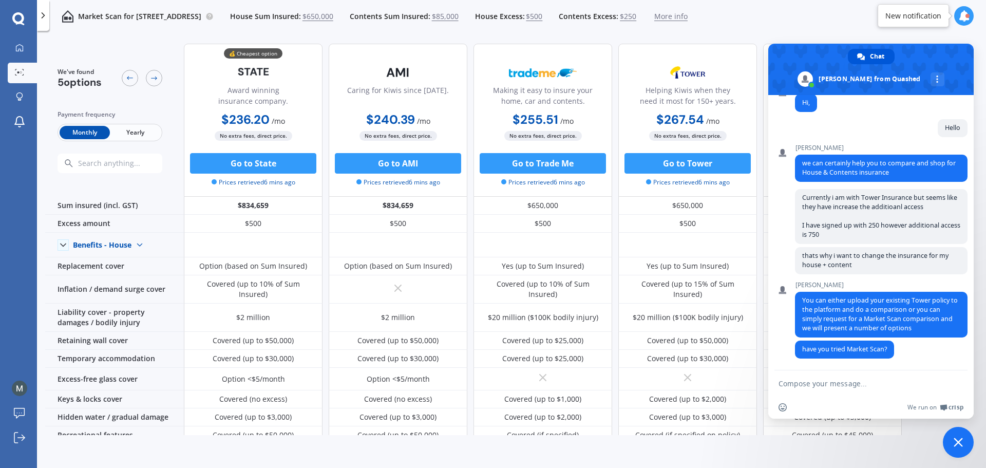
click at [889, 379] on textarea "Compose your message..." at bounding box center [860, 383] width 162 height 9
type textarea "yes i did and found state insurance to be the cheapest however i cannit find mu…"
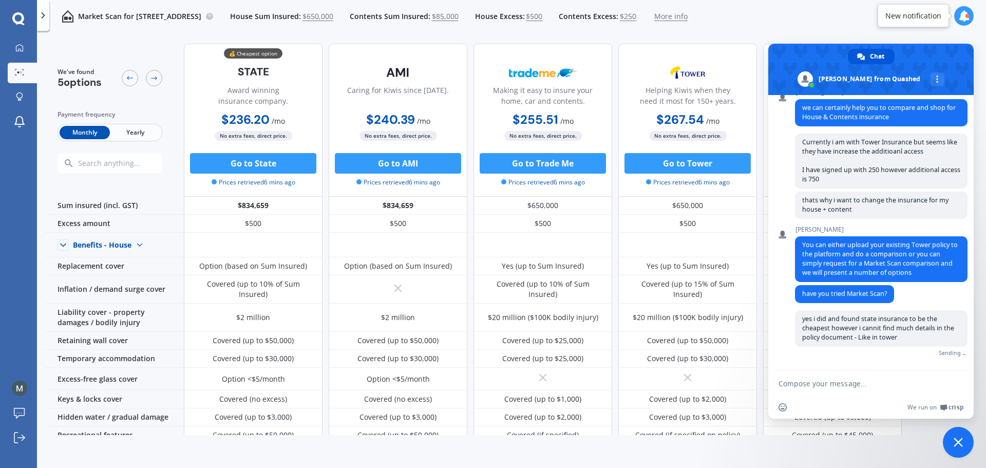
scroll to position [142, 0]
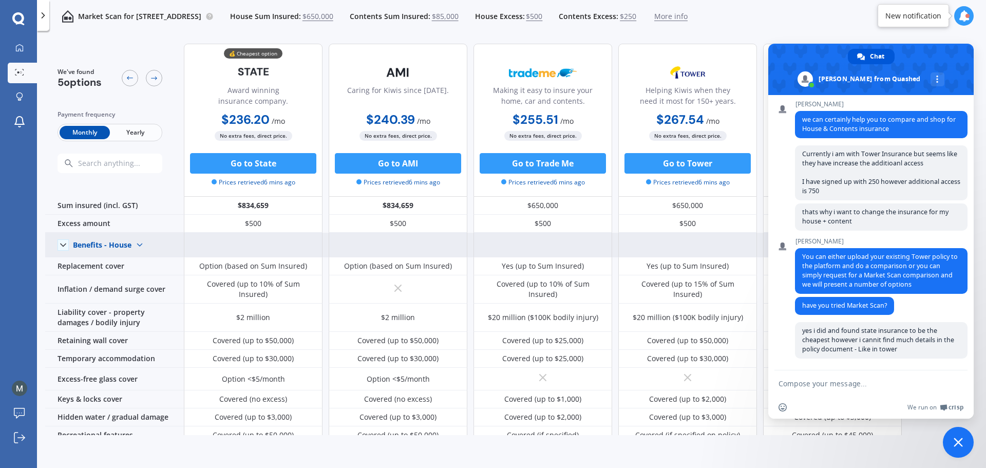
click at [104, 248] on div "Benefits - House" at bounding box center [102, 244] width 59 height 9
click at [115, 279] on span "Benefits - Contents" at bounding box center [114, 281] width 65 height 10
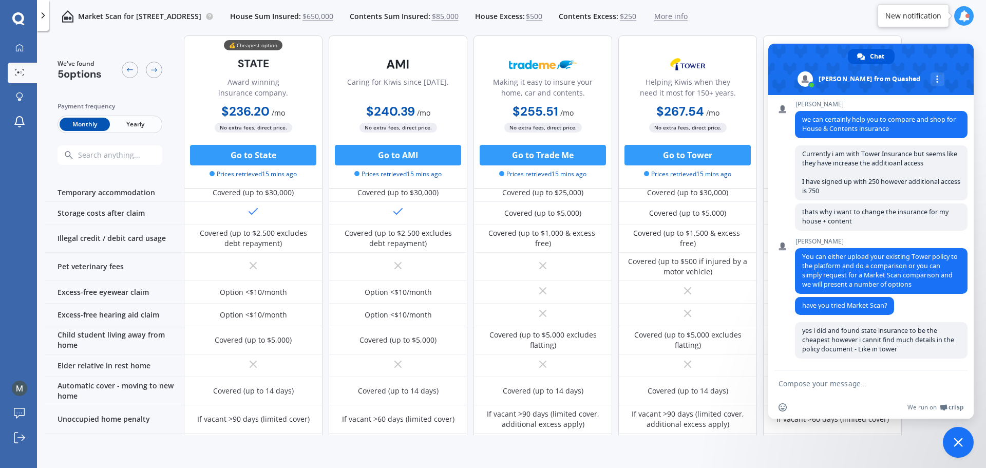
scroll to position [675, 0]
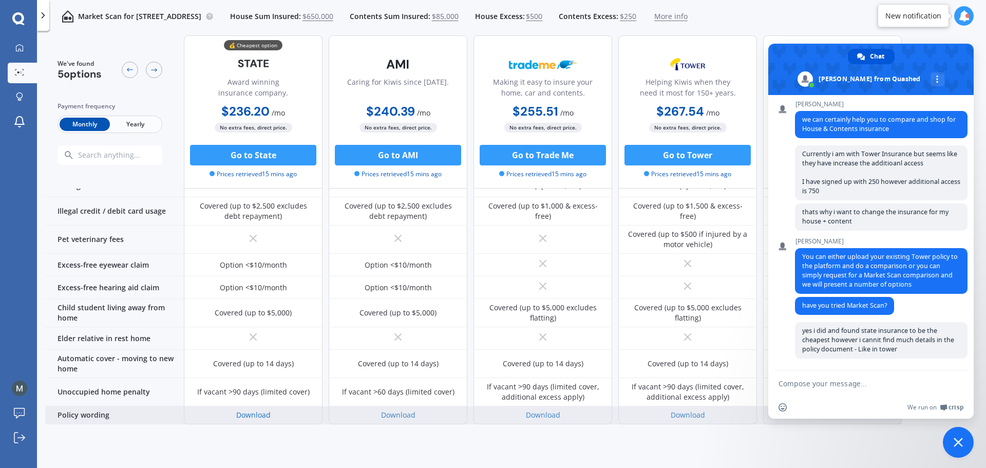
click at [265, 410] on link "Download" at bounding box center [253, 415] width 34 height 10
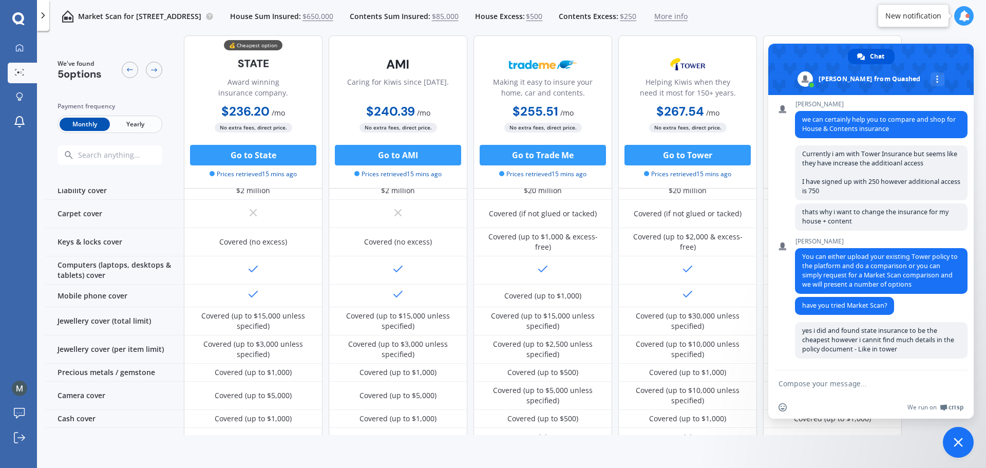
scroll to position [147, 0]
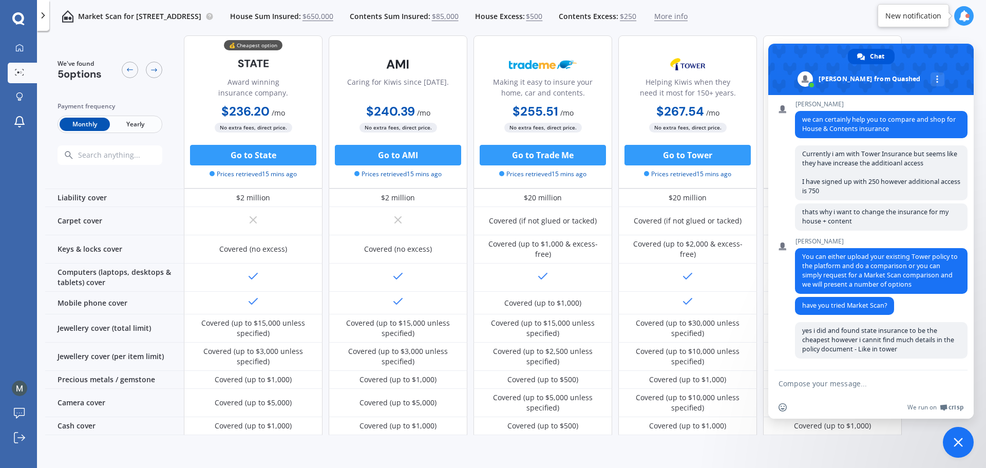
click at [922, 68] on span at bounding box center [871, 69] width 205 height 51
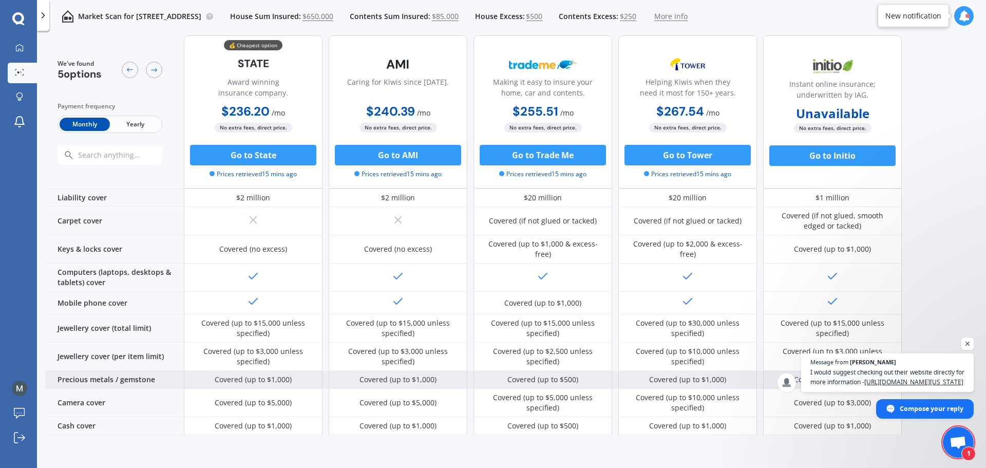
scroll to position [154, 0]
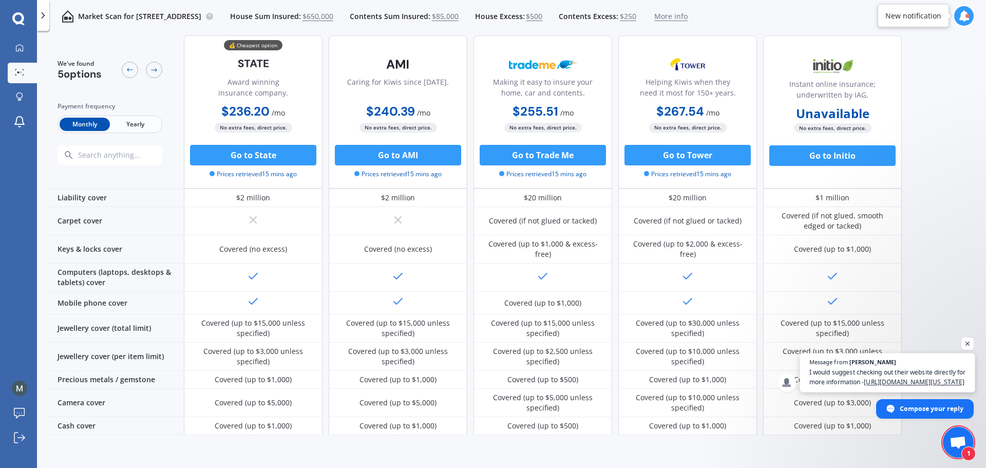
click at [873, 369] on span "I would suggest checking out their website directly for more information - [URL…" at bounding box center [888, 377] width 157 height 20
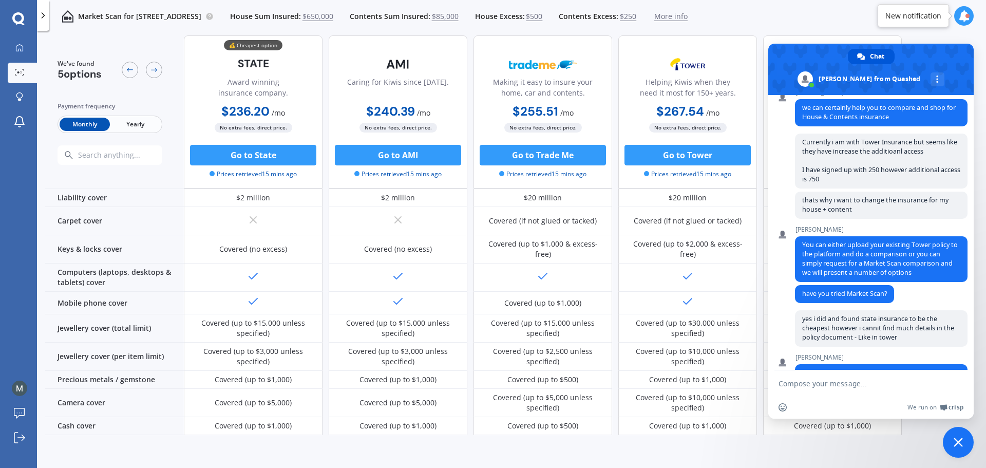
scroll to position [196, 0]
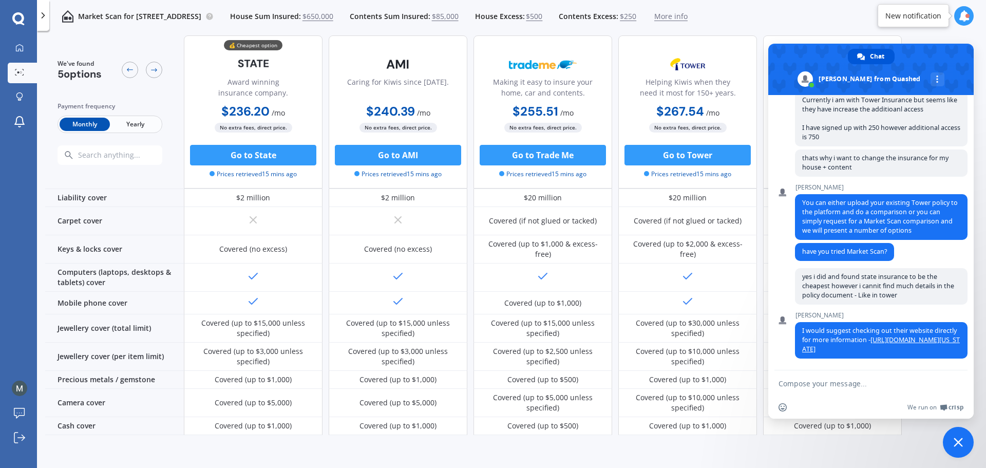
click at [841, 388] on textarea "Compose your message..." at bounding box center [860, 383] width 162 height 9
type textarea "Thank you"
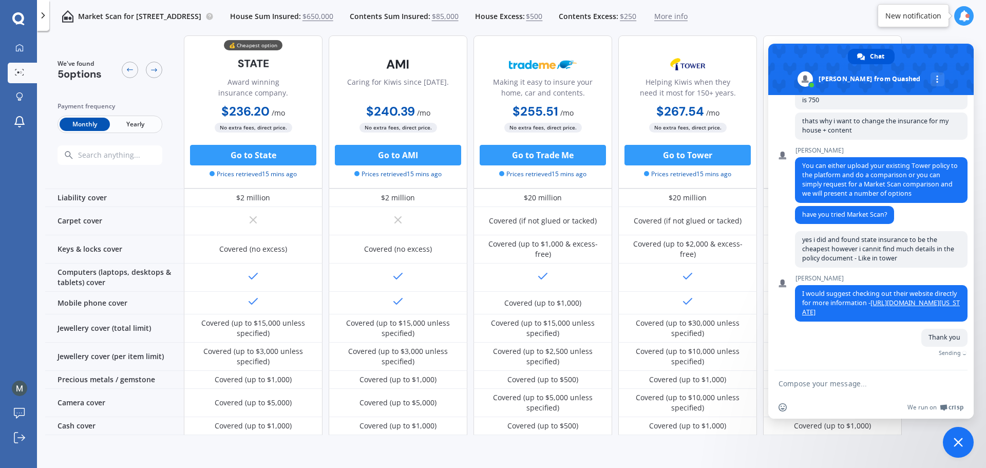
scroll to position [221, 0]
